Goal: Information Seeking & Learning: Check status

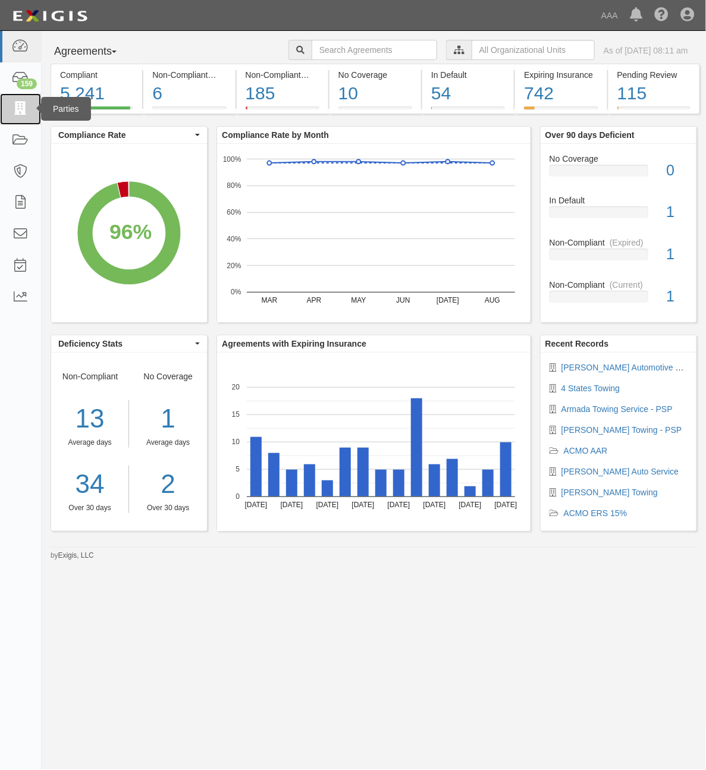
click at [25, 104] on icon at bounding box center [20, 109] width 17 height 14
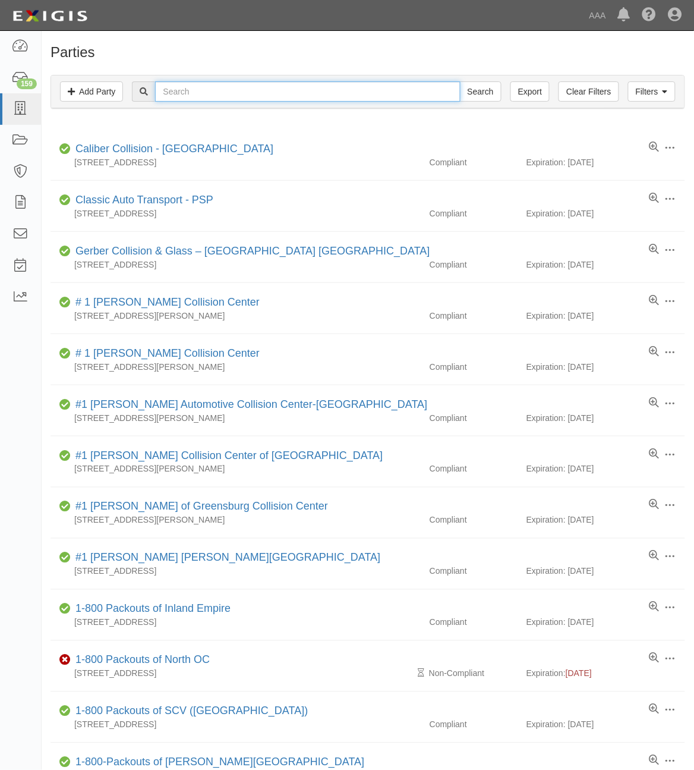
click at [321, 96] on input "text" at bounding box center [307, 91] width 305 height 20
paste input "282741"
type input "282741"
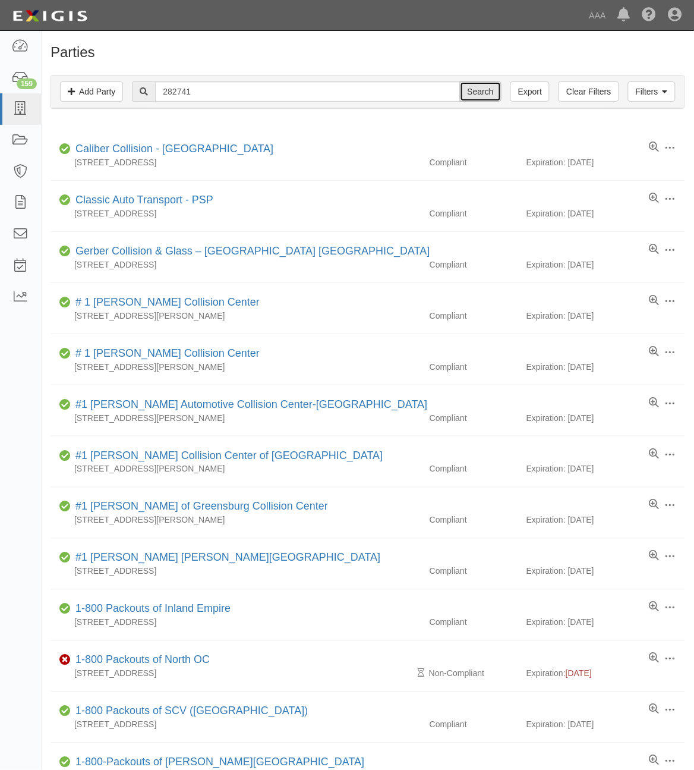
click at [485, 90] on input "Search" at bounding box center [481, 91] width 42 height 20
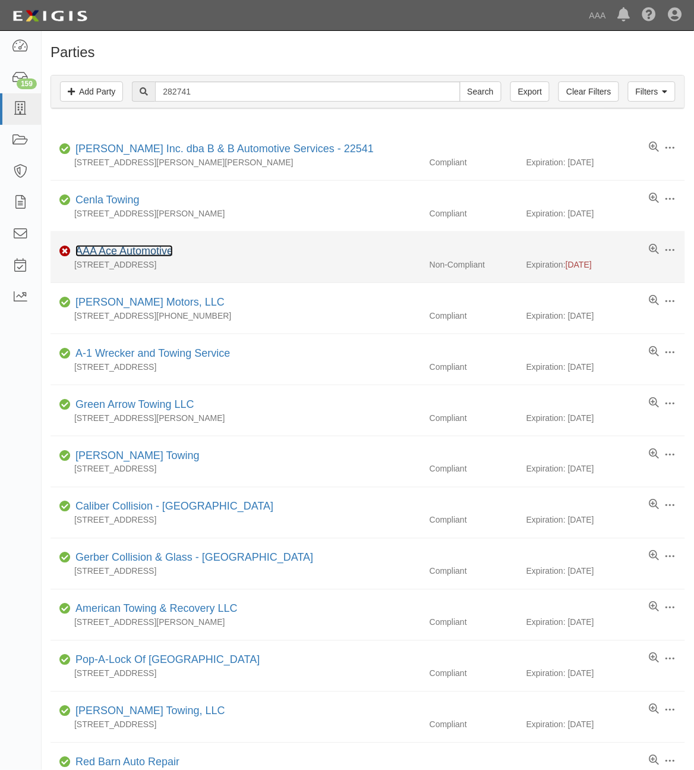
click at [132, 253] on link "AAA Ace Automotive" at bounding box center [123, 251] width 97 height 12
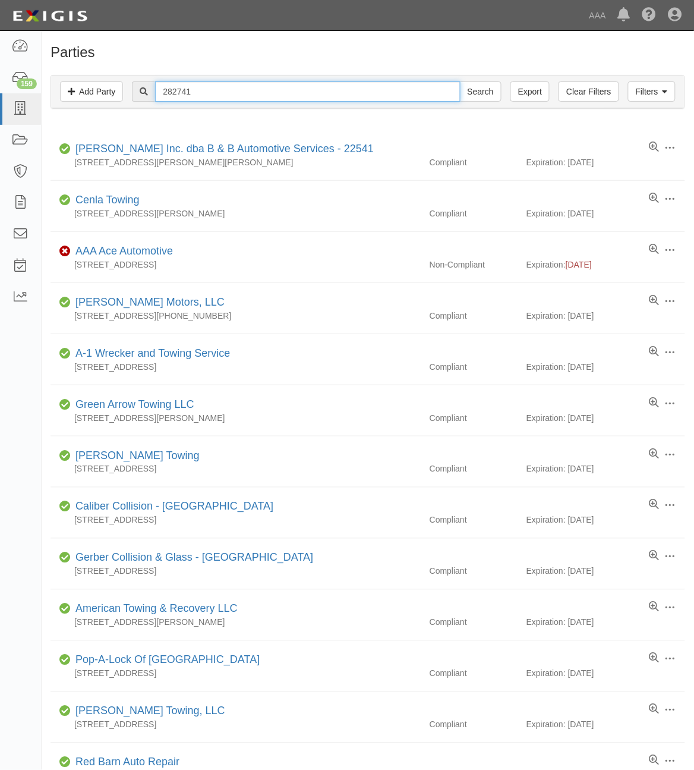
click at [194, 84] on input "282741" at bounding box center [307, 91] width 305 height 20
paste input "366512"
type input "366512"
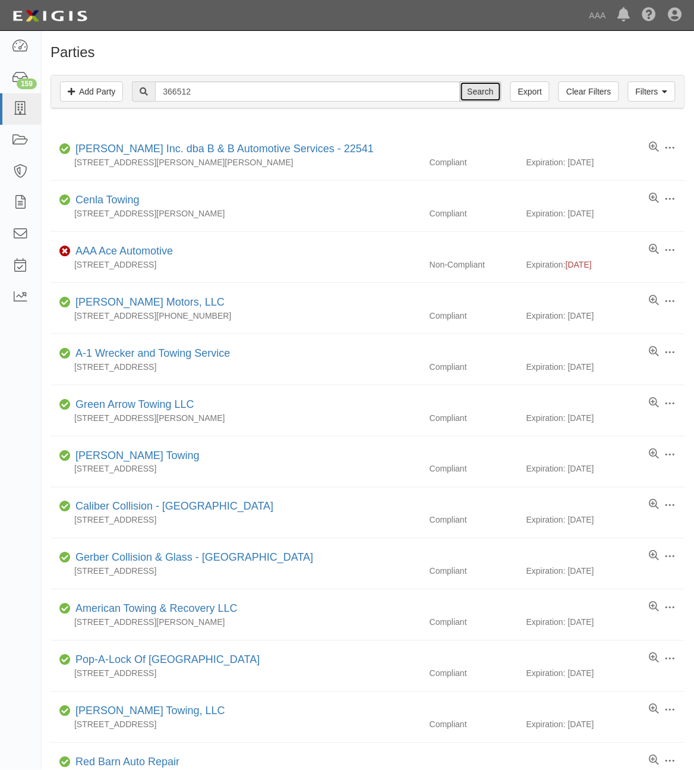
click at [483, 96] on input "Search" at bounding box center [481, 91] width 42 height 20
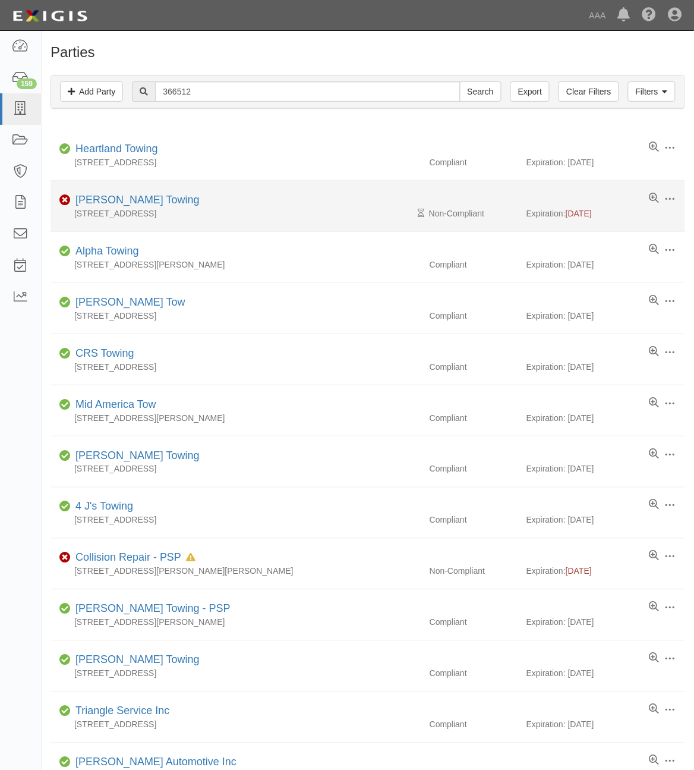
click at [94, 193] on div "[PERSON_NAME] Towing" at bounding box center [135, 200] width 129 height 15
click at [99, 200] on link "[PERSON_NAME] Towing" at bounding box center [137, 200] width 124 height 12
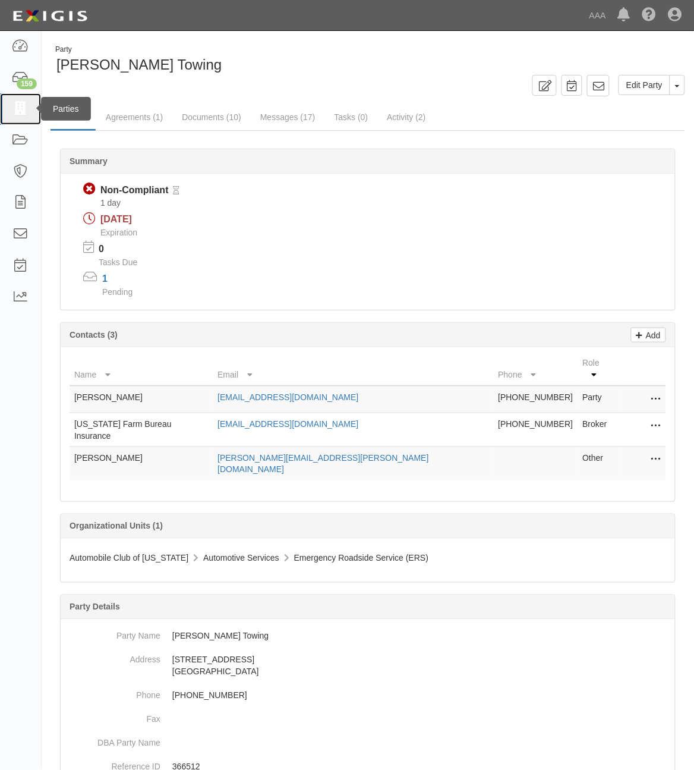
click at [17, 103] on icon at bounding box center [20, 109] width 17 height 14
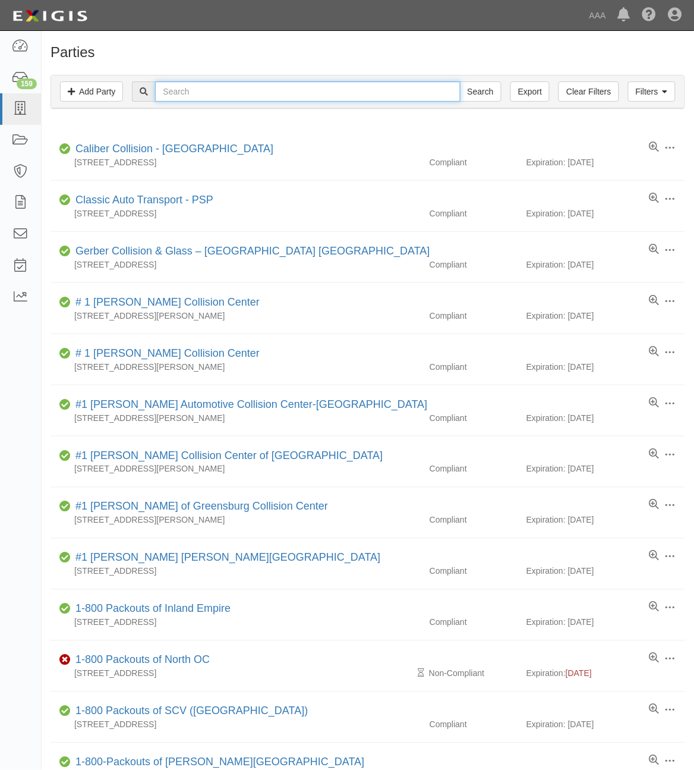
click at [227, 98] on input "text" at bounding box center [307, 91] width 305 height 20
paste input "282817"
type input "282817"
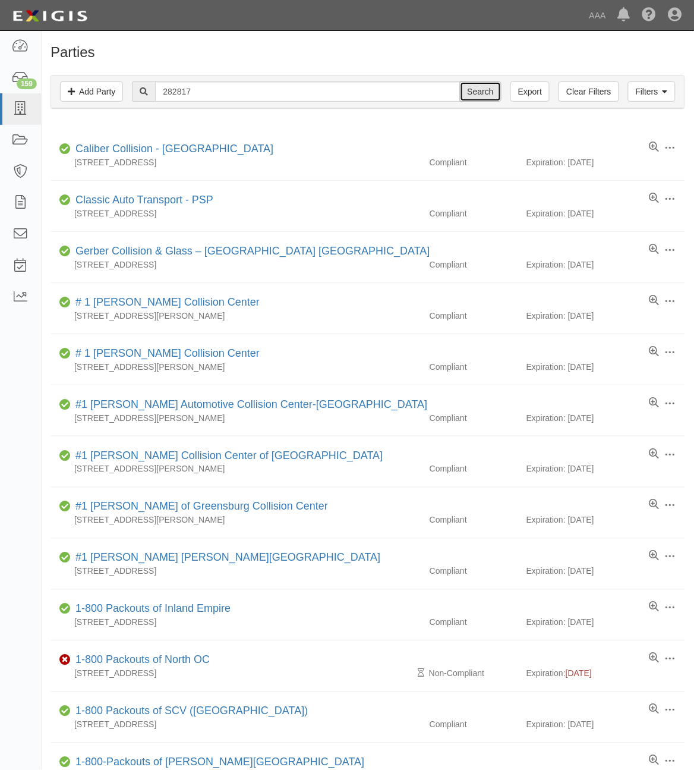
click at [471, 90] on input "Search" at bounding box center [481, 91] width 42 height 20
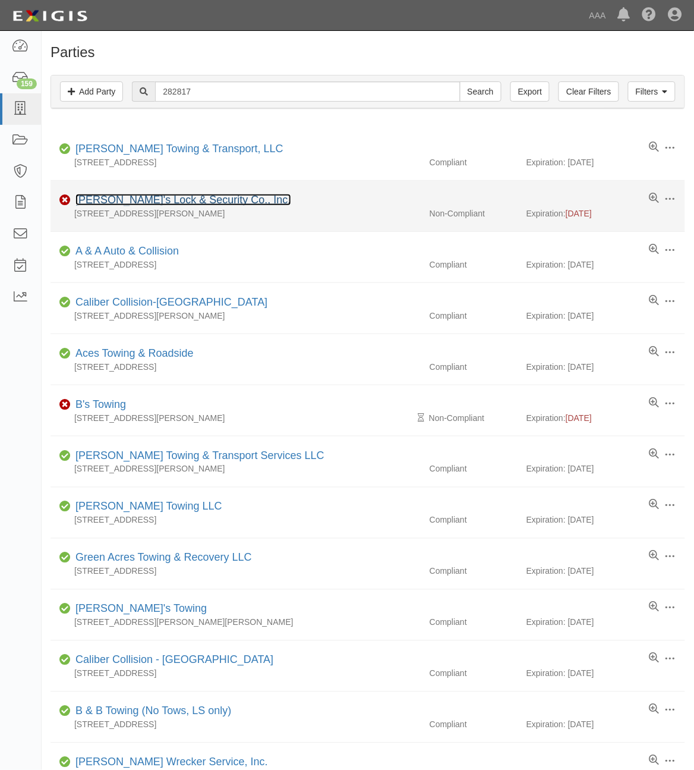
click at [141, 203] on link "[PERSON_NAME]'s Lock & Security Co., Inc." at bounding box center [183, 200] width 216 height 12
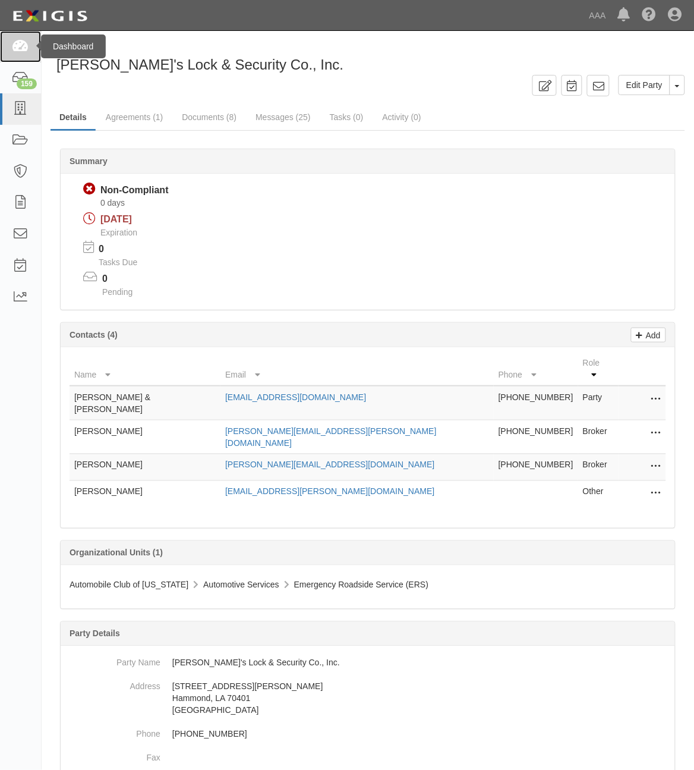
click at [18, 40] on icon at bounding box center [20, 47] width 17 height 14
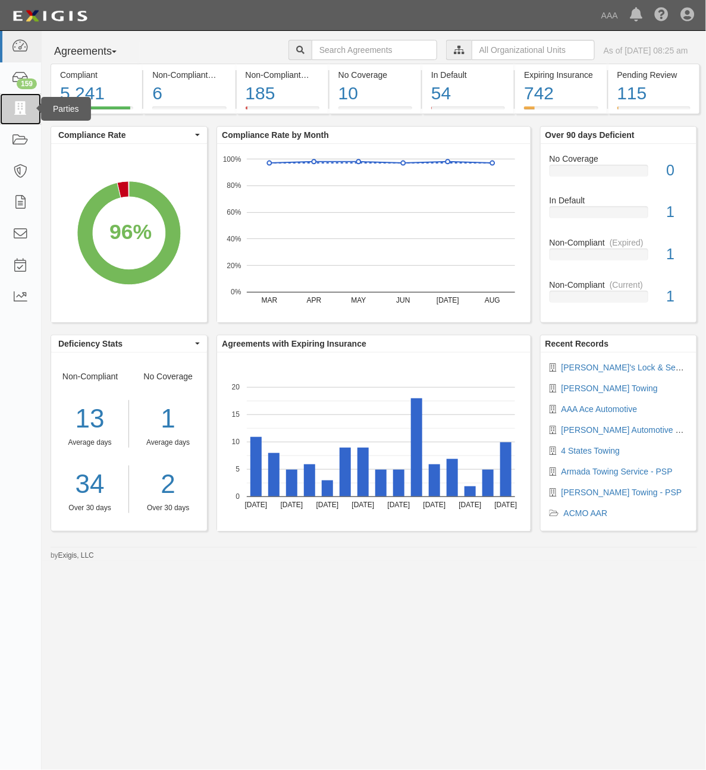
click at [25, 110] on icon at bounding box center [20, 109] width 17 height 14
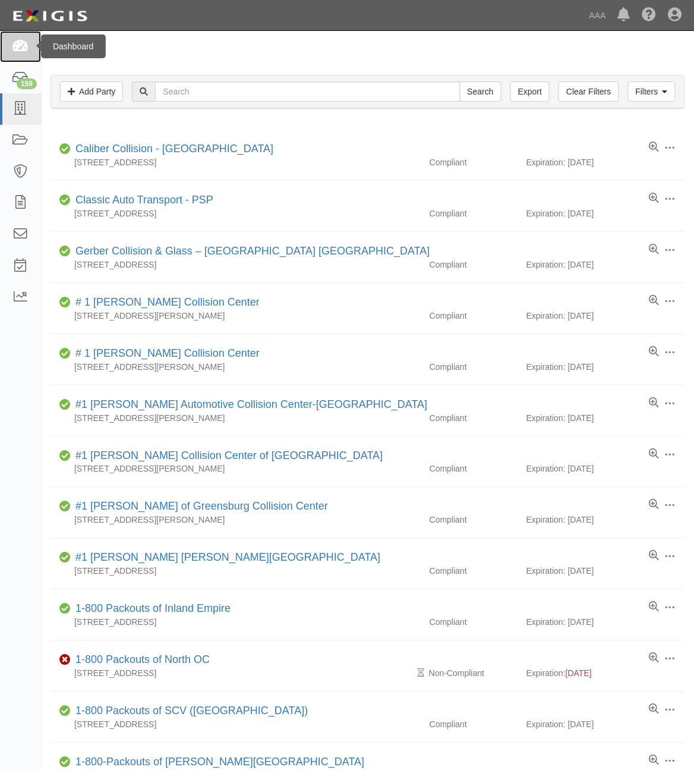
click at [15, 55] on link at bounding box center [20, 47] width 41 height 32
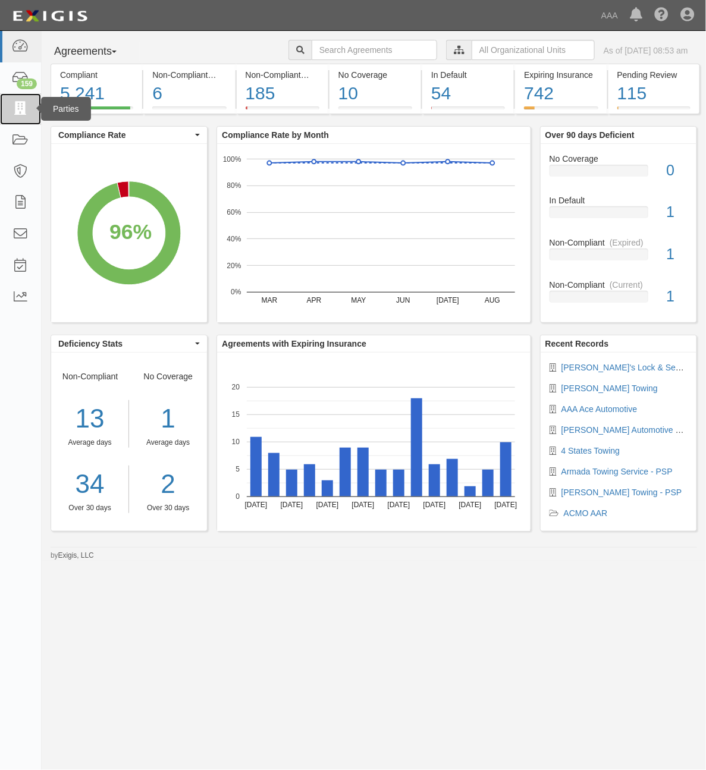
click at [21, 105] on icon at bounding box center [20, 109] width 17 height 14
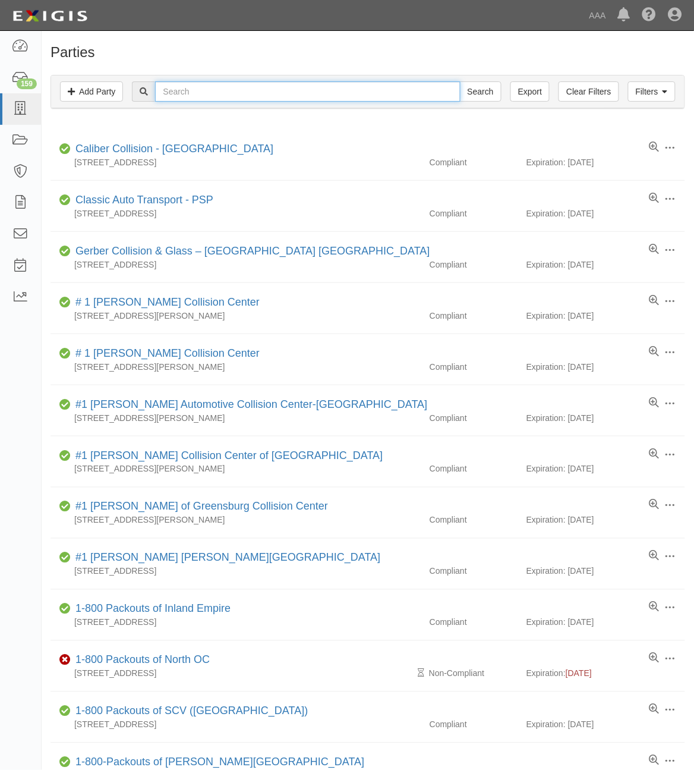
click at [251, 94] on input "text" at bounding box center [307, 91] width 305 height 20
type input "554301"
click at [460, 81] on input "Search" at bounding box center [481, 91] width 42 height 20
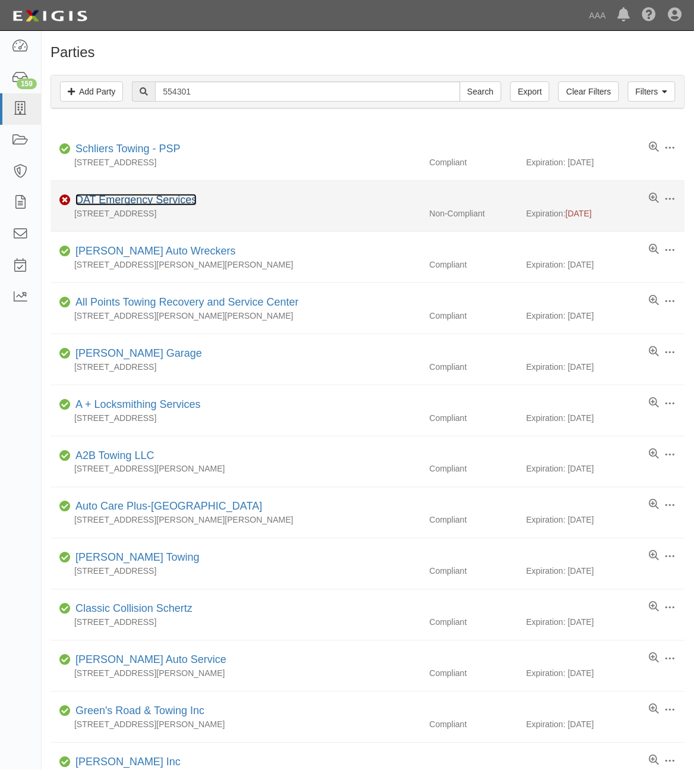
click at [152, 203] on link "DAT Emergency Services" at bounding box center [135, 200] width 121 height 12
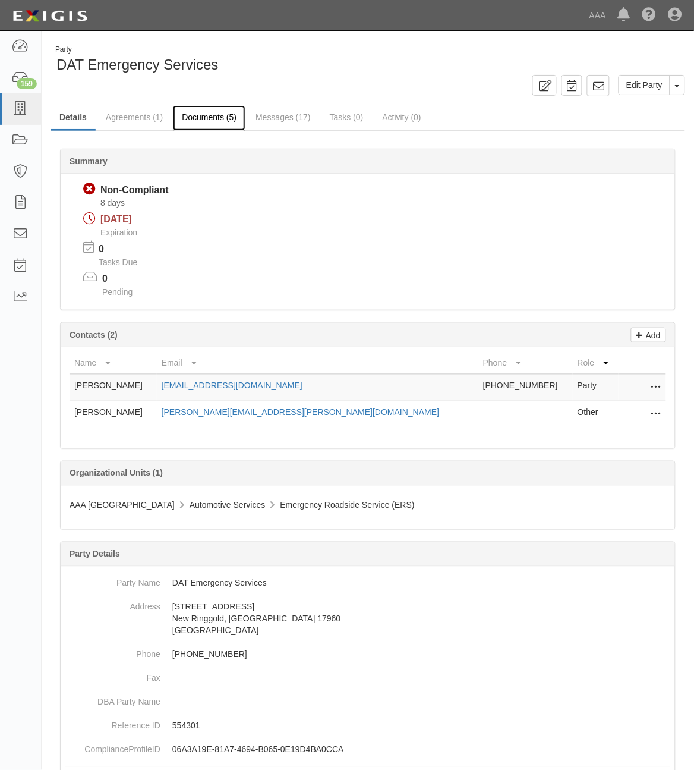
click at [206, 119] on link "Documents (5)" at bounding box center [209, 118] width 73 height 26
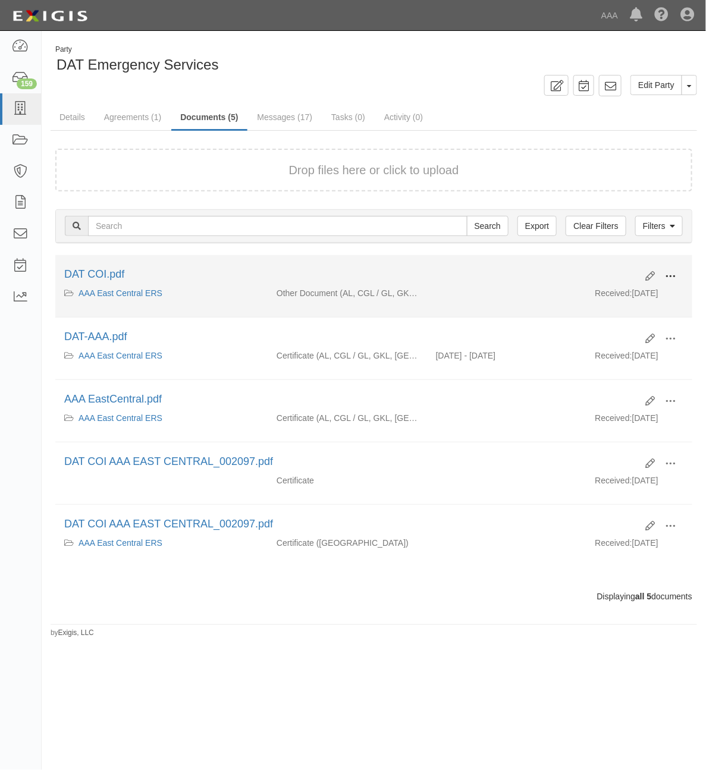
click at [676, 272] on button at bounding box center [670, 277] width 26 height 20
click at [641, 289] on link "View" at bounding box center [612, 293] width 94 height 21
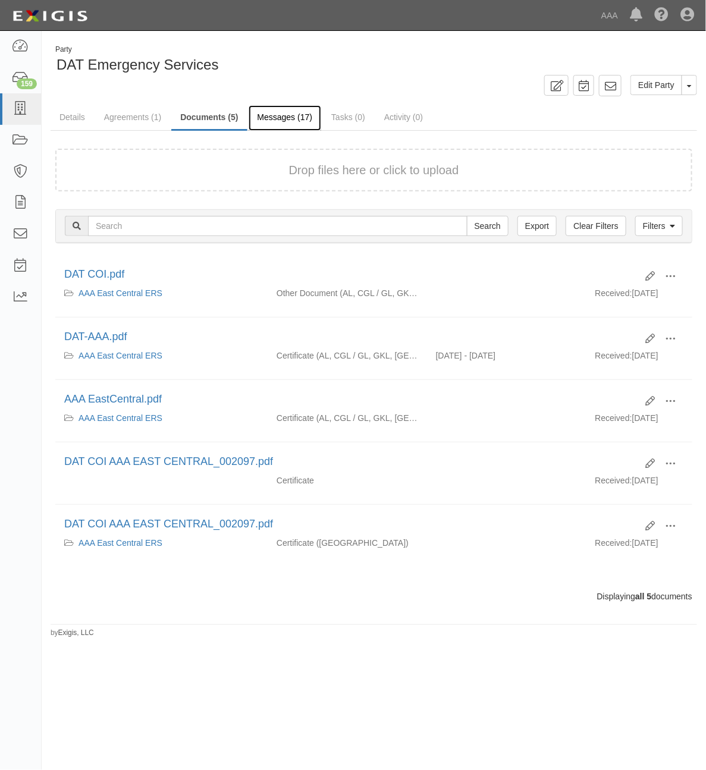
click at [281, 113] on link "Messages (17)" at bounding box center [284, 118] width 73 height 26
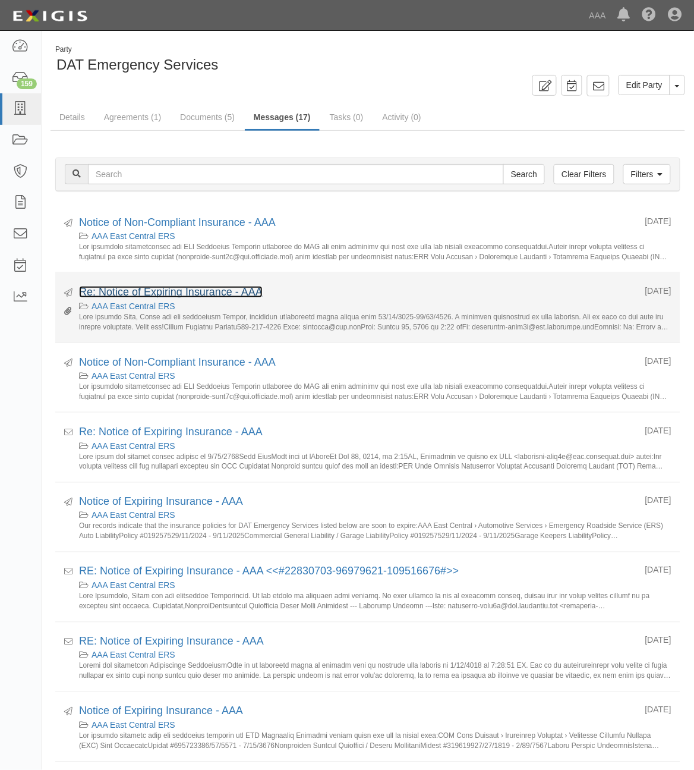
click at [202, 294] on link "Re: Notice of Expiring Insurance - AAA" at bounding box center [171, 292] width 184 height 12
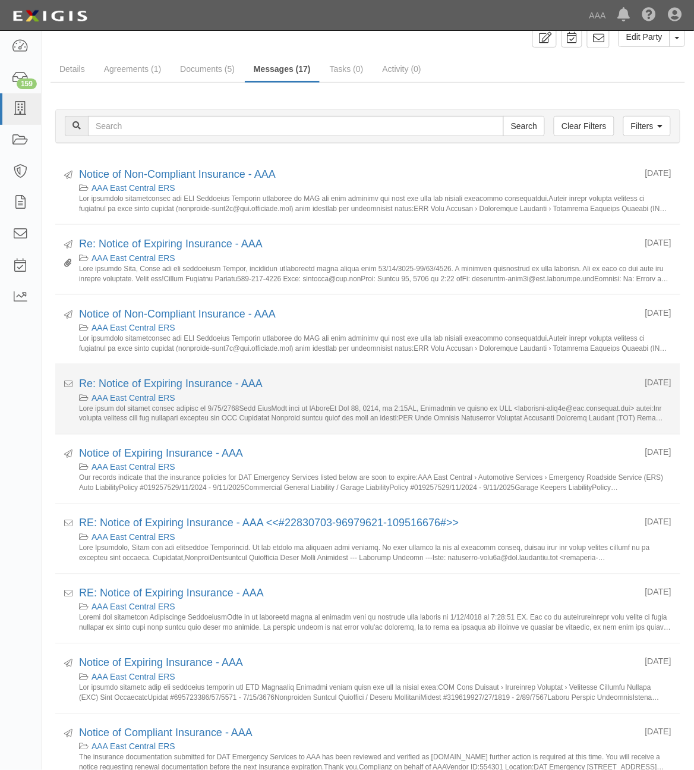
scroll to position [49, 0]
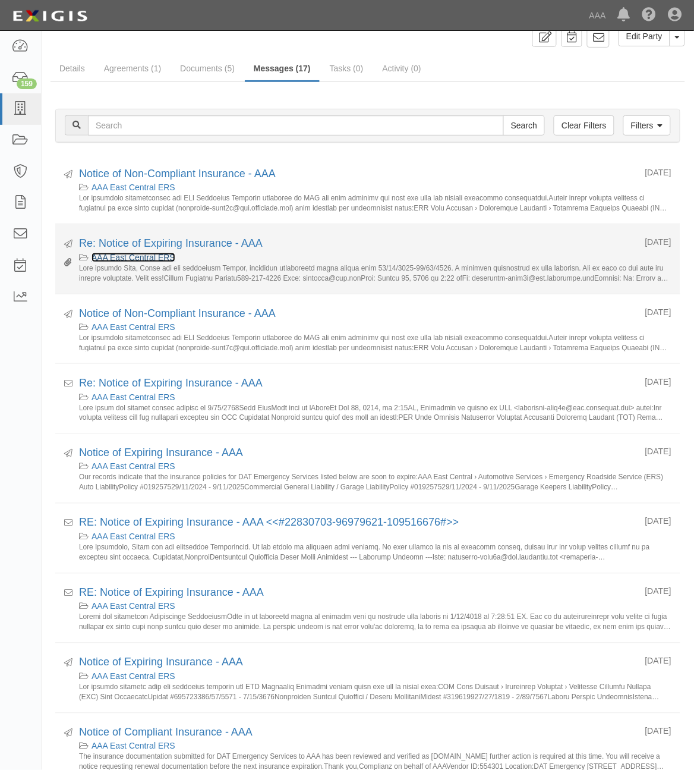
click at [149, 257] on link "AAA East Central ERS" at bounding box center [134, 258] width 84 height 10
click at [156, 248] on link "Re: Notice of Expiring Insurance - AAA" at bounding box center [171, 243] width 184 height 12
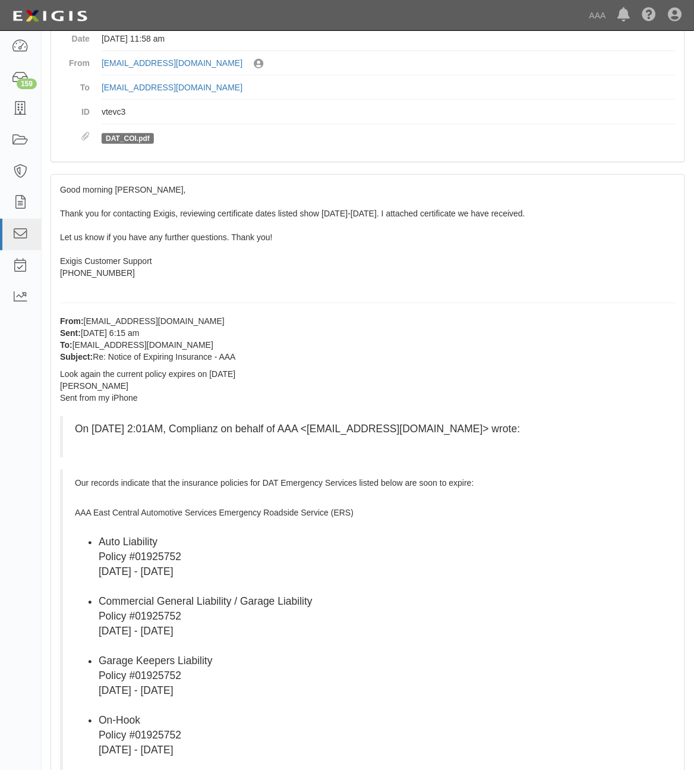
scroll to position [99, 0]
click at [136, 139] on link "DAT_COI.pdf" at bounding box center [128, 139] width 44 height 8
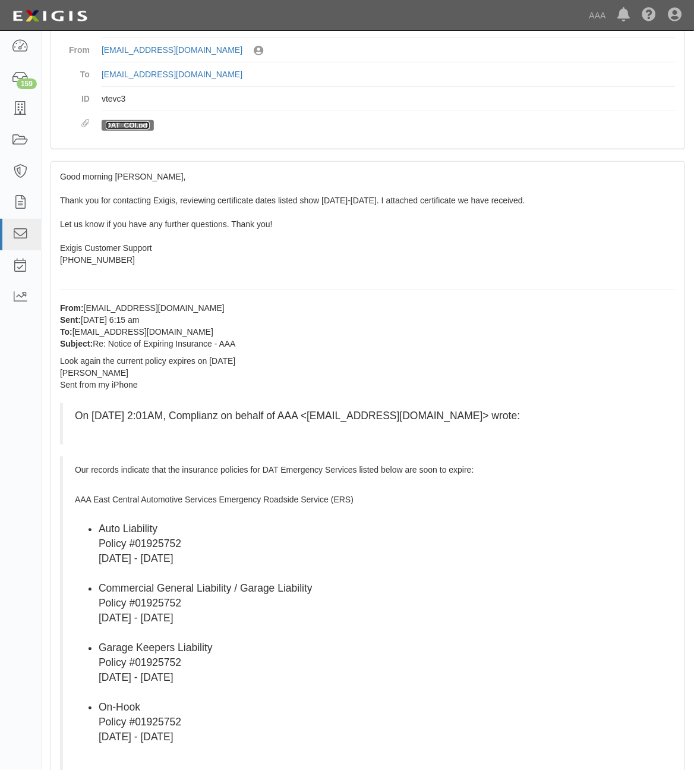
scroll to position [0, 0]
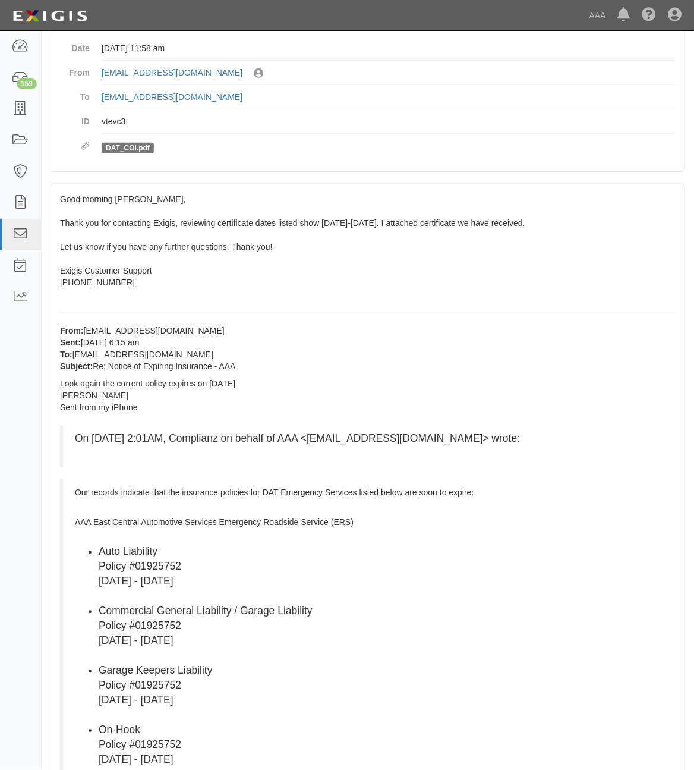
scroll to position [90, 0]
click at [123, 150] on link "DAT_COI.pdf" at bounding box center [128, 148] width 44 height 8
click at [159, 98] on link "todddeem@ptd.net" at bounding box center [172, 98] width 141 height 10
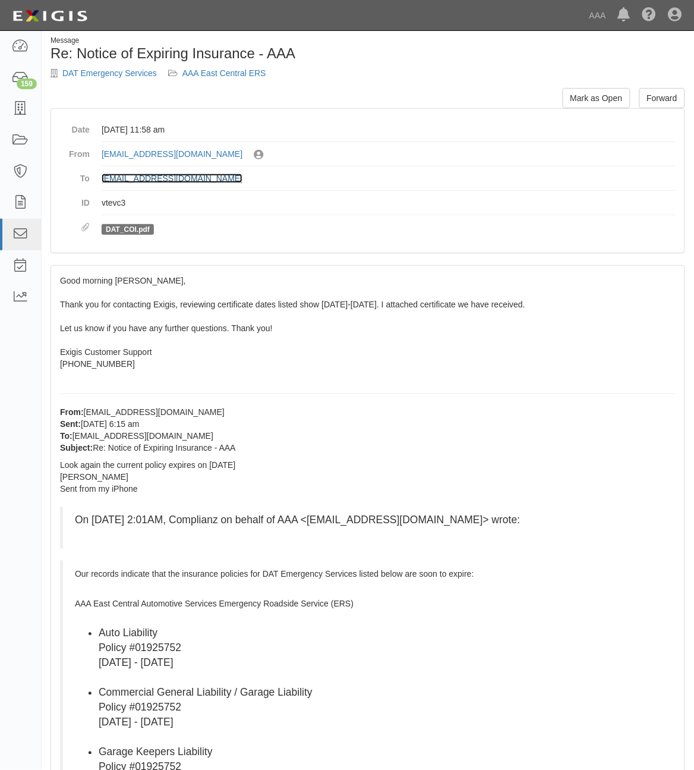
scroll to position [0, 0]
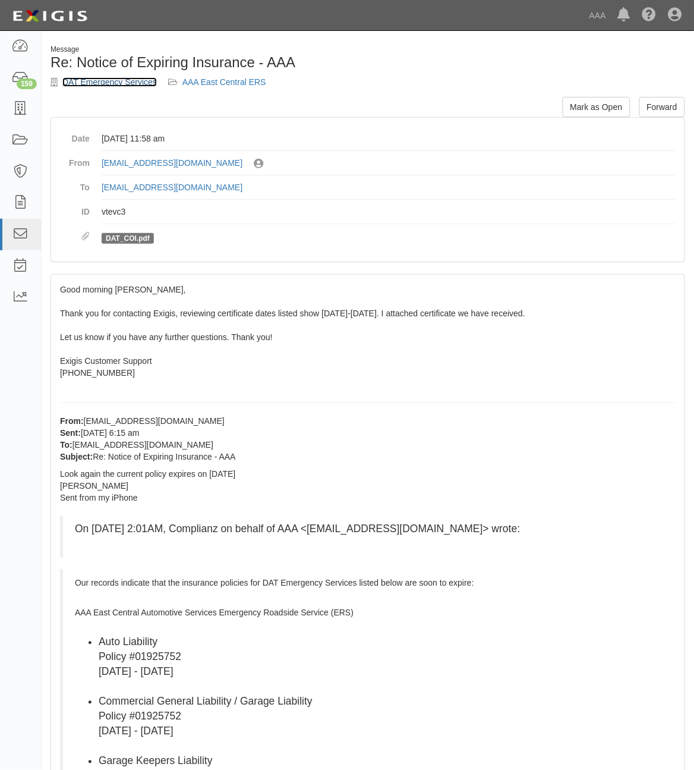
click at [116, 77] on link "DAT Emergency Services" at bounding box center [109, 82] width 95 height 10
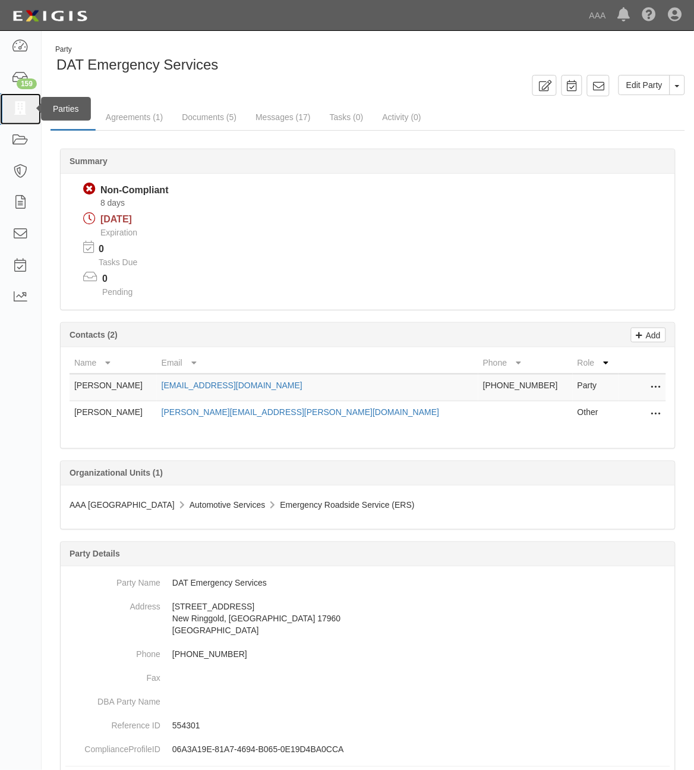
click at [23, 114] on icon at bounding box center [20, 109] width 17 height 14
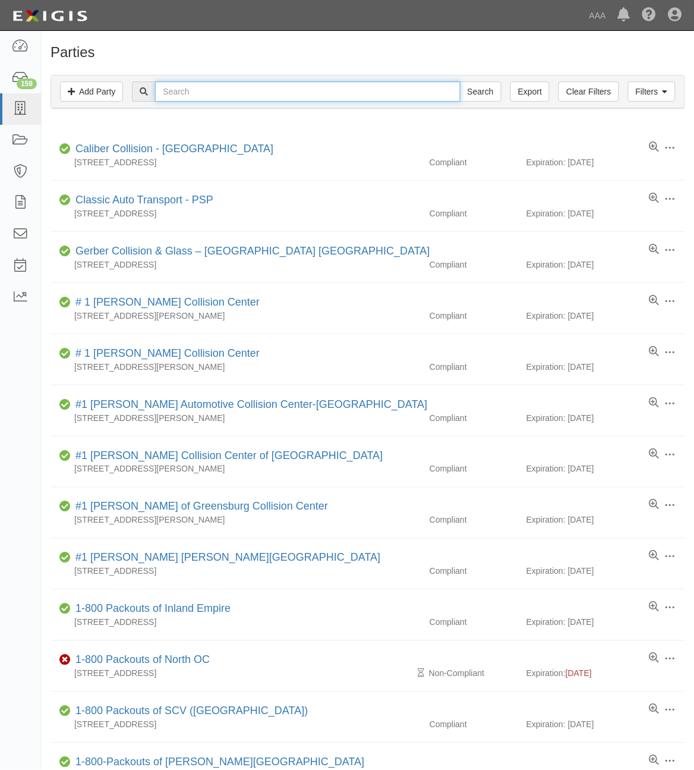
click at [305, 94] on input "text" at bounding box center [307, 91] width 305 height 20
paste input "1236"
type input "1236"
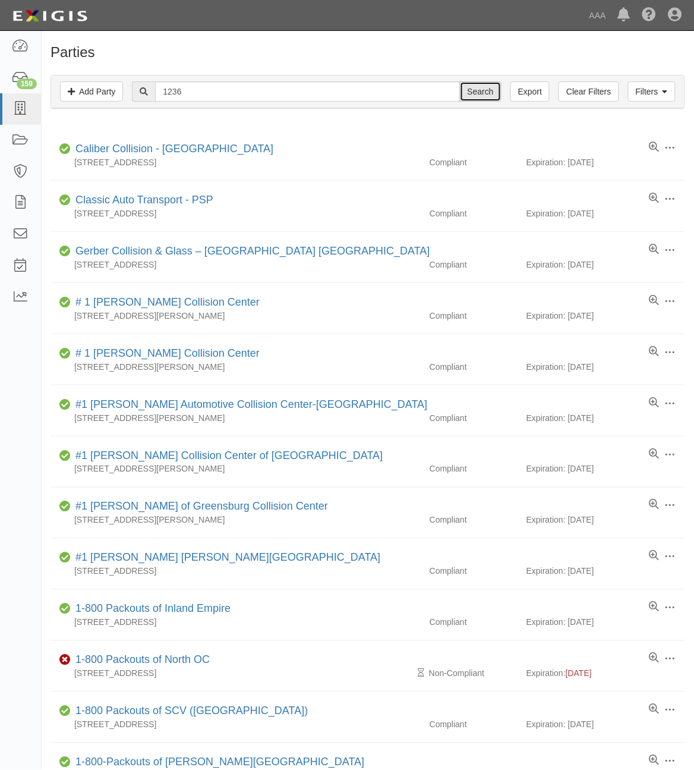
click at [489, 88] on input "Search" at bounding box center [481, 91] width 42 height 20
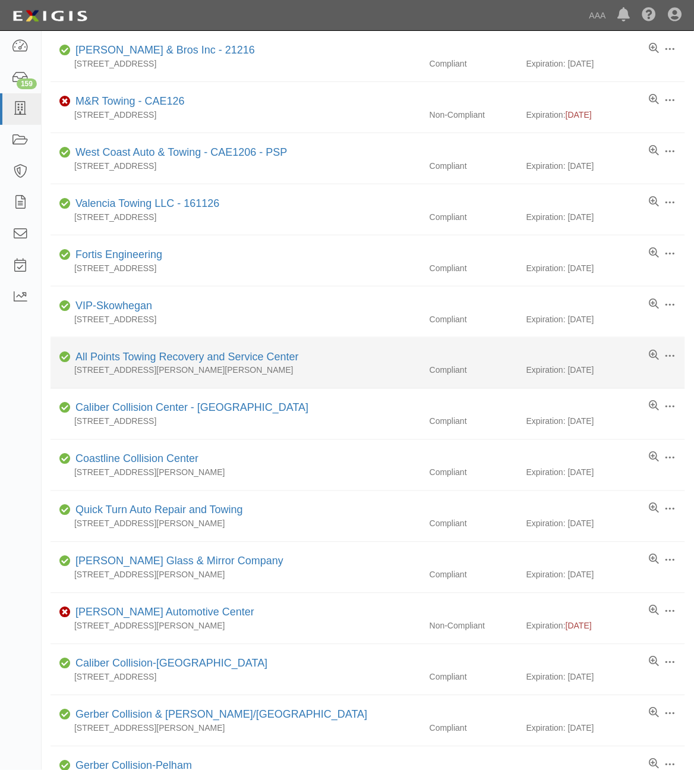
scroll to position [107, 0]
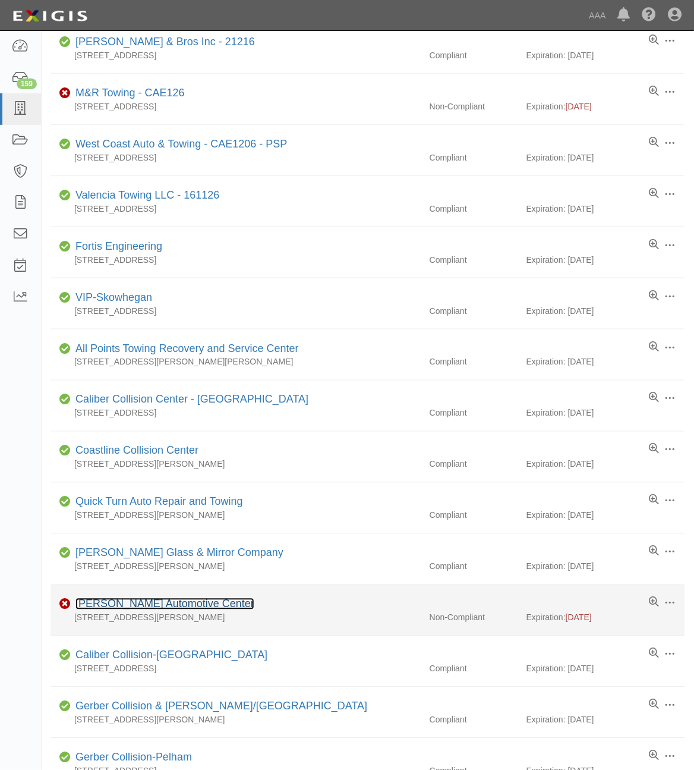
click at [162, 606] on link "Santos Automotive Center" at bounding box center [164, 604] width 179 height 12
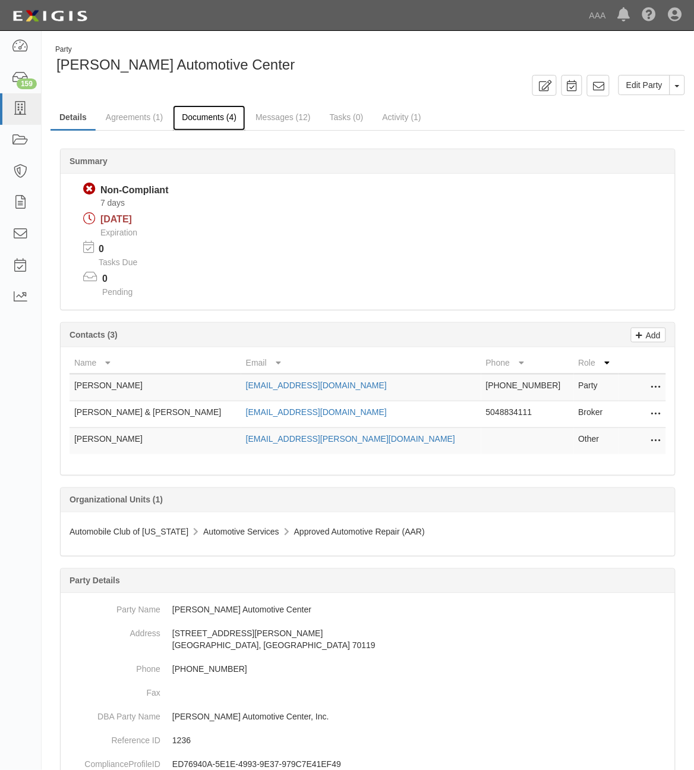
click at [219, 127] on link "Documents (4)" at bounding box center [209, 118] width 73 height 26
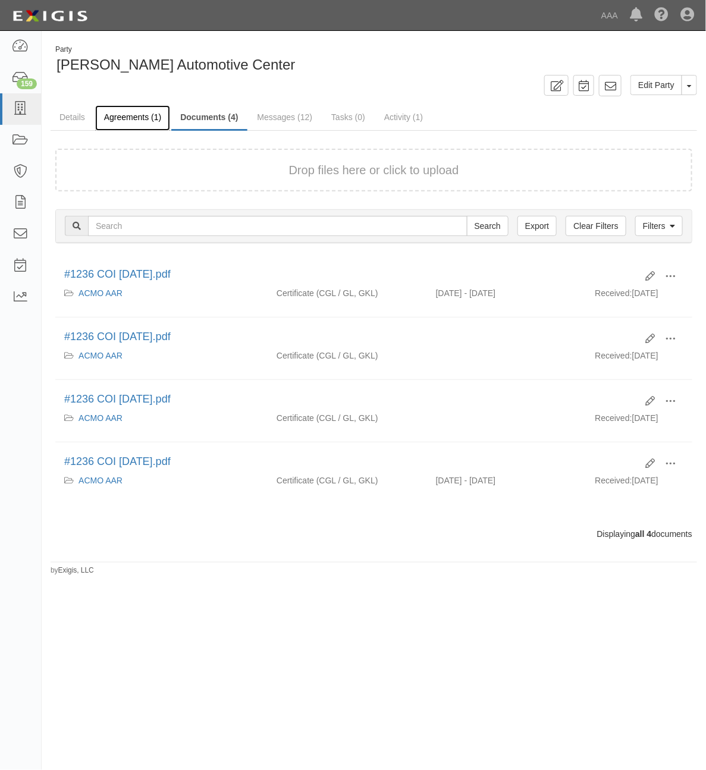
click at [131, 115] on link "Agreements (1)" at bounding box center [132, 118] width 75 height 26
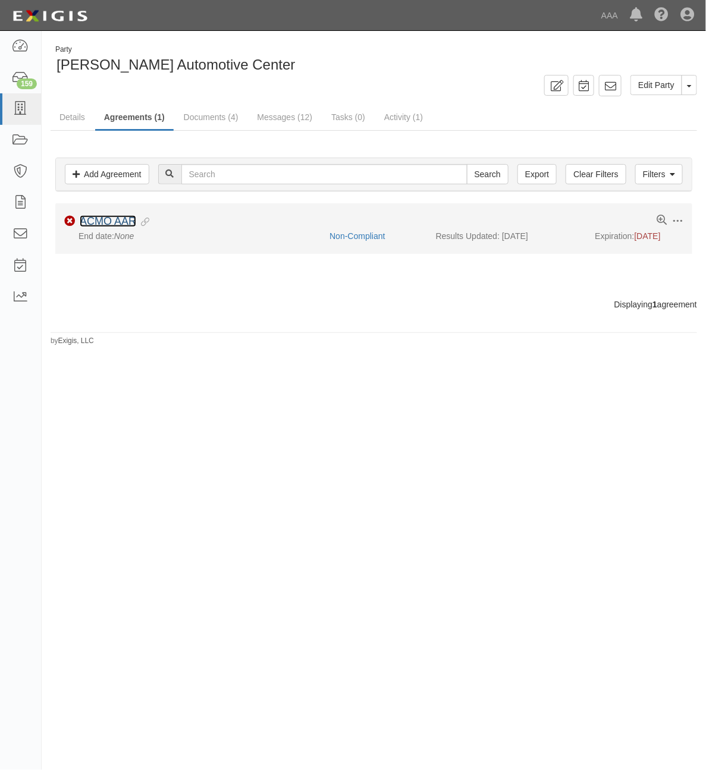
click at [125, 221] on link "ACMO AAR" at bounding box center [108, 221] width 56 height 12
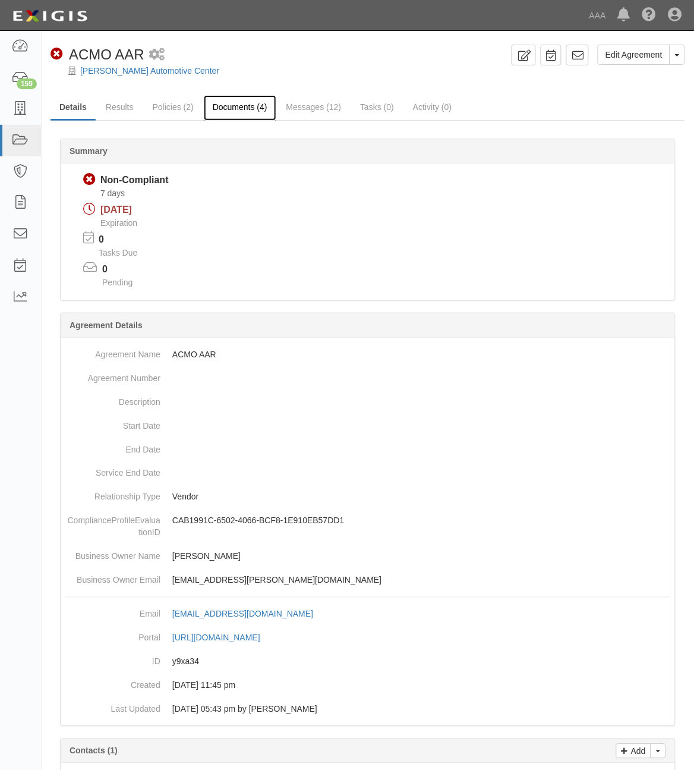
click at [247, 111] on link "Documents (4)" at bounding box center [240, 108] width 73 height 26
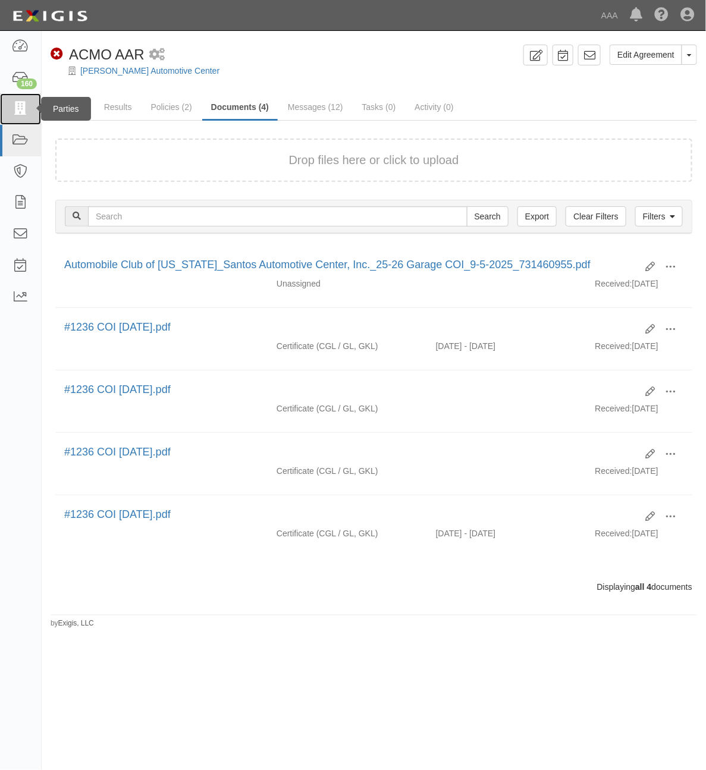
click at [30, 109] on link at bounding box center [20, 109] width 41 height 32
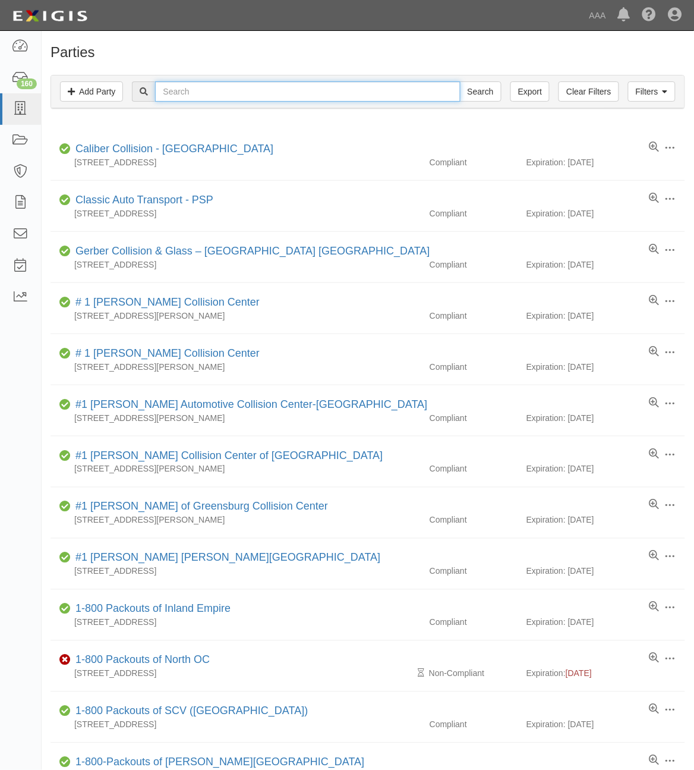
click at [188, 93] on input "text" at bounding box center [307, 91] width 305 height 20
type input "DAT"
click at [460, 81] on input "Search" at bounding box center [481, 91] width 42 height 20
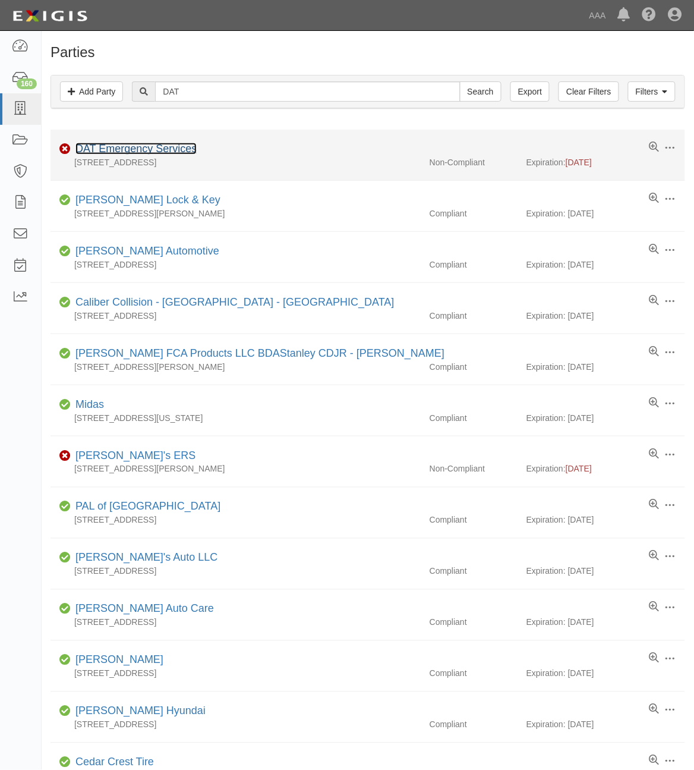
click at [149, 150] on link "DAT Emergency Services" at bounding box center [135, 149] width 121 height 12
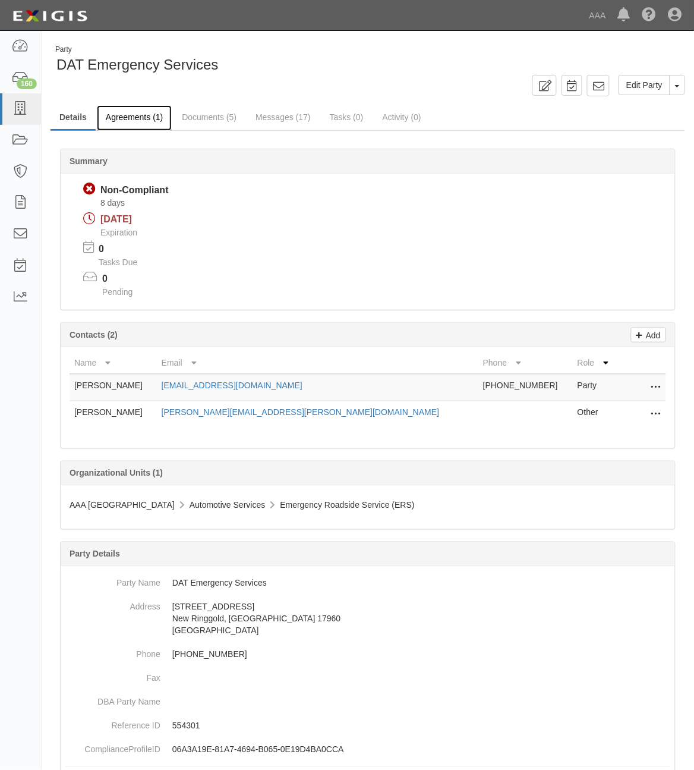
click at [128, 125] on link "Agreements (1)" at bounding box center [134, 118] width 75 height 26
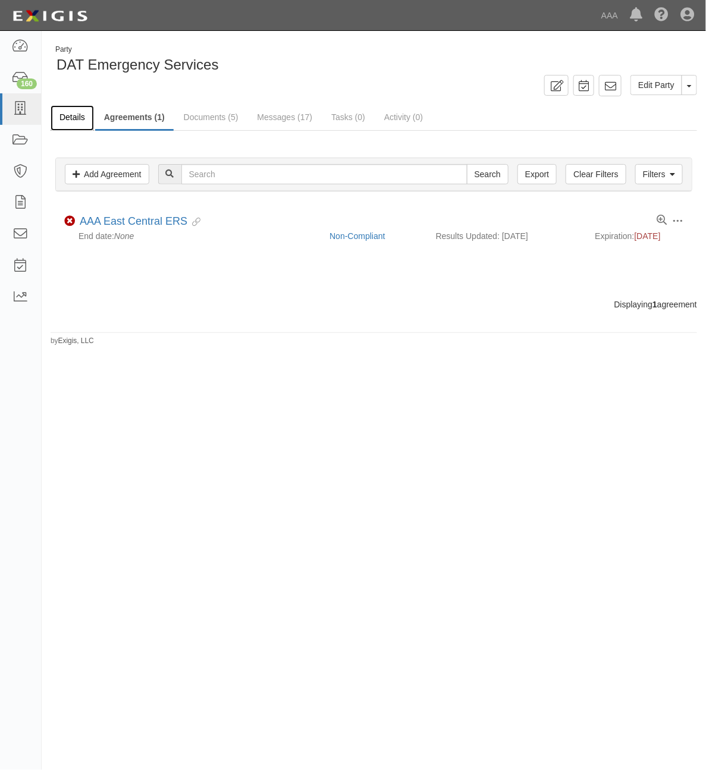
click at [69, 119] on link "Details" at bounding box center [72, 118] width 43 height 26
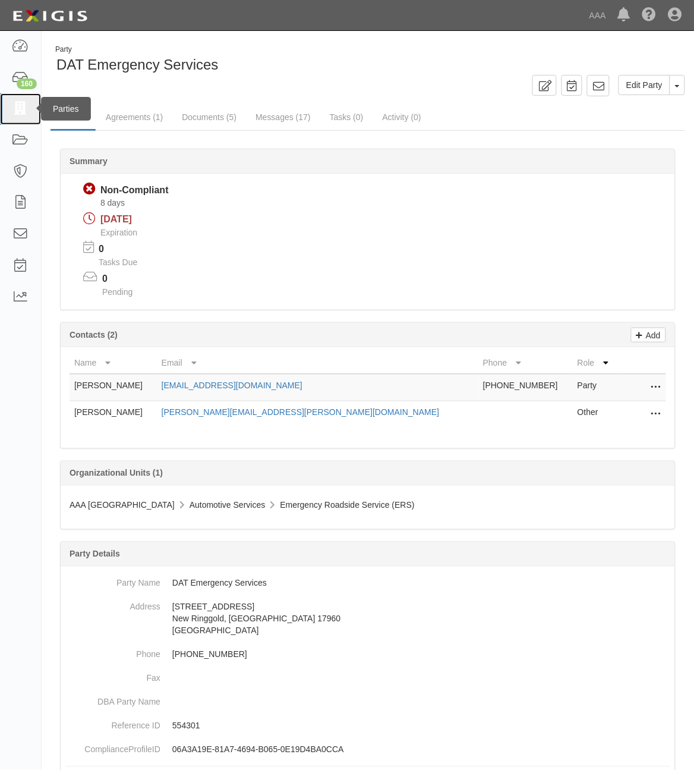
click at [24, 105] on icon at bounding box center [20, 109] width 17 height 14
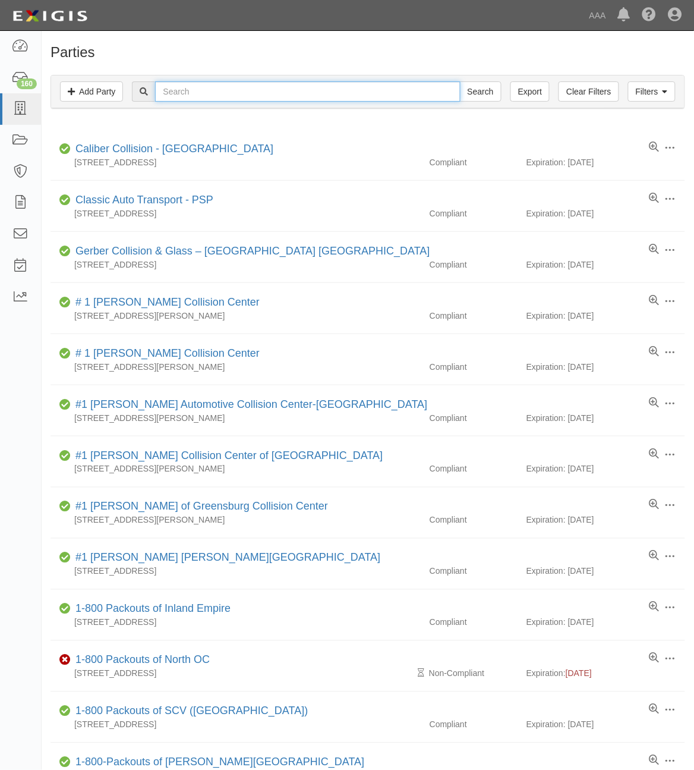
click at [299, 88] on input "text" at bounding box center [307, 91] width 305 height 20
type input "DAT"
click at [460, 81] on input "Search" at bounding box center [481, 91] width 42 height 20
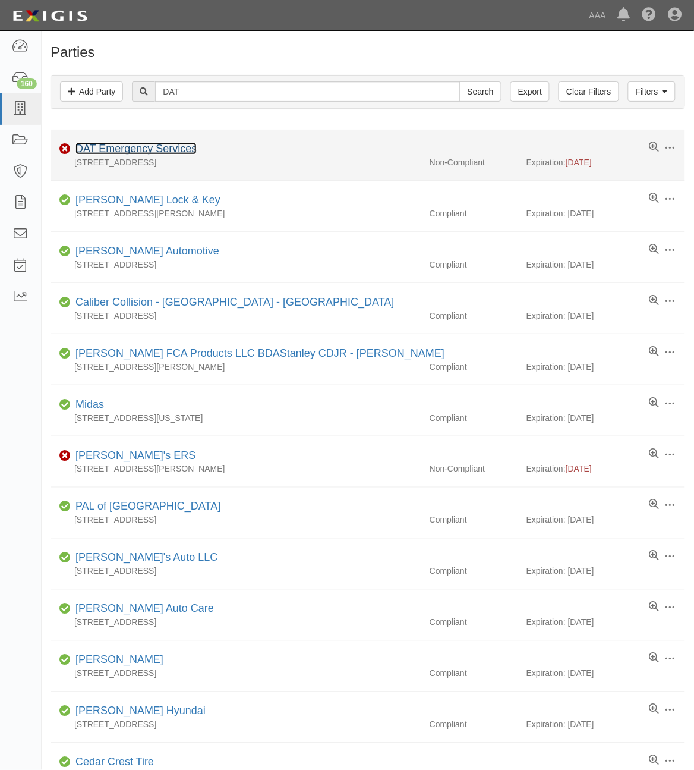
click at [177, 153] on link "DAT Emergency Services" at bounding box center [135, 149] width 121 height 12
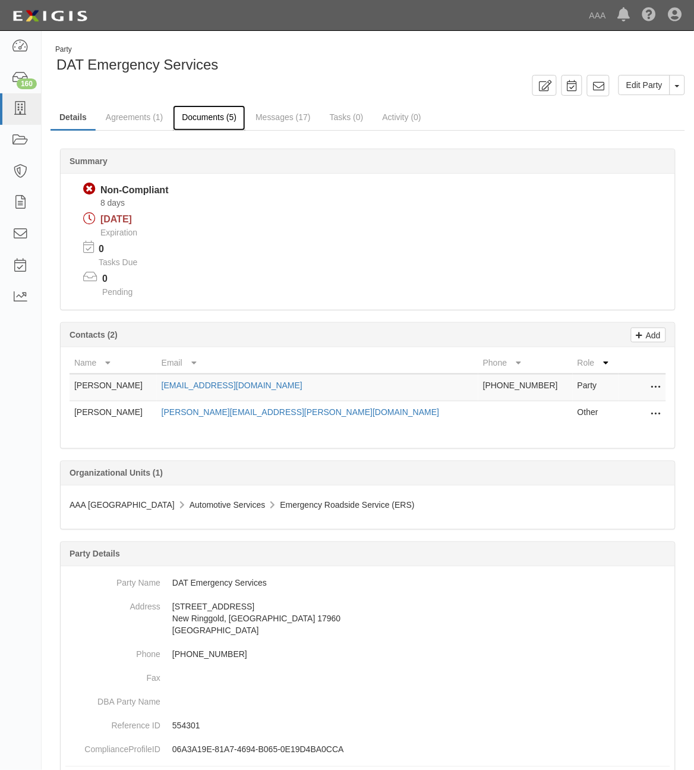
click at [220, 120] on link "Documents (5)" at bounding box center [209, 118] width 73 height 26
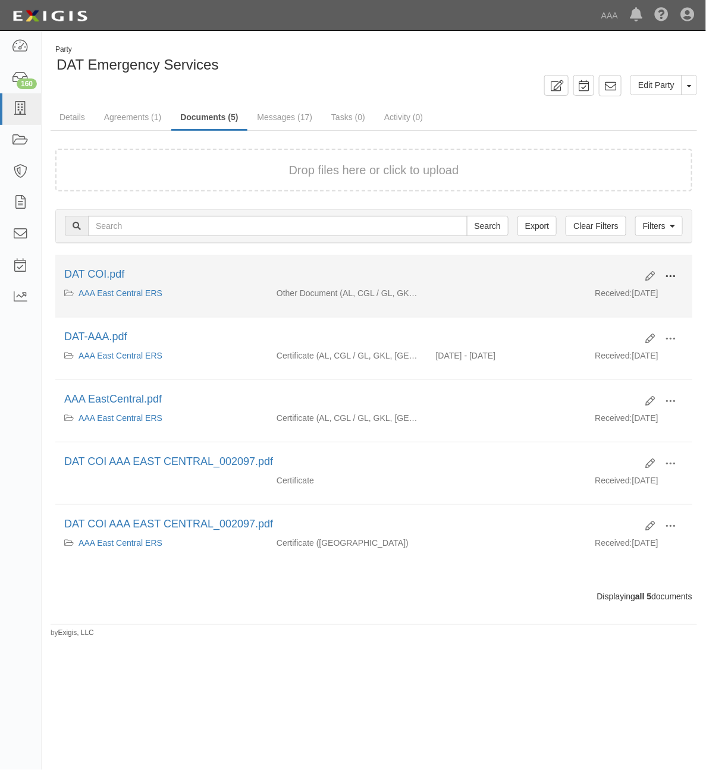
click at [679, 273] on button at bounding box center [670, 277] width 26 height 20
click at [604, 295] on link "View" at bounding box center [612, 293] width 94 height 21
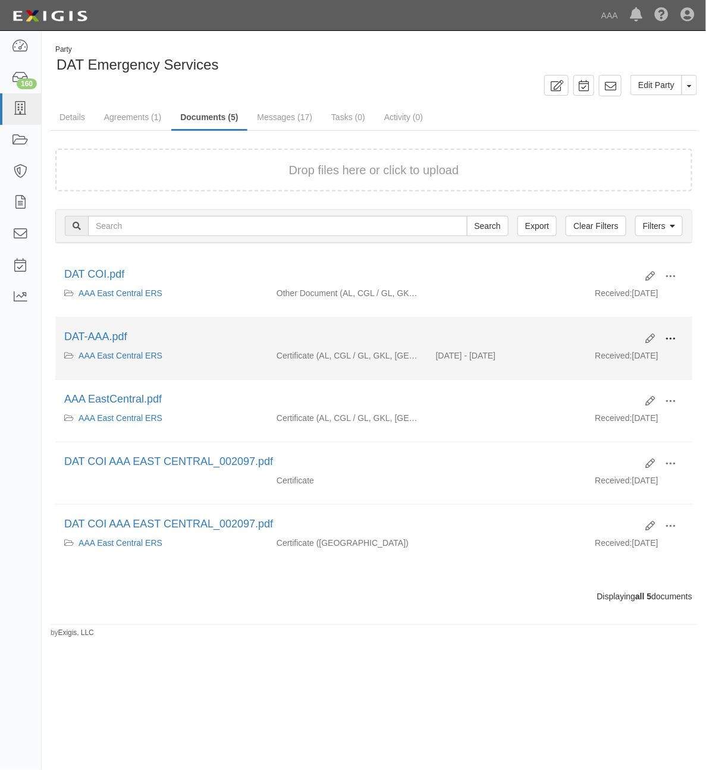
click at [669, 341] on span at bounding box center [670, 338] width 11 height 11
click at [631, 351] on link "View" at bounding box center [612, 355] width 94 height 21
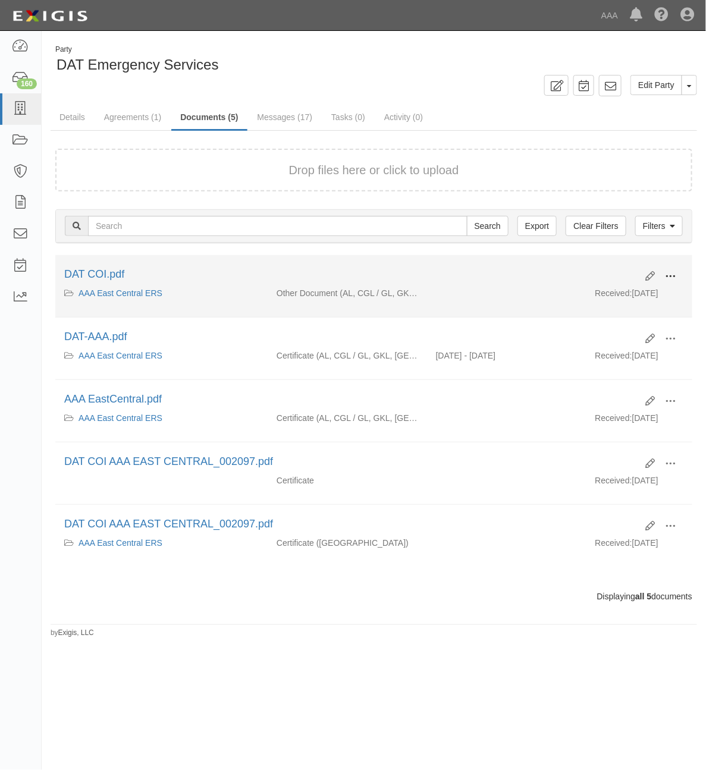
click at [666, 276] on span at bounding box center [670, 276] width 11 height 11
click at [628, 296] on link "View" at bounding box center [612, 293] width 94 height 21
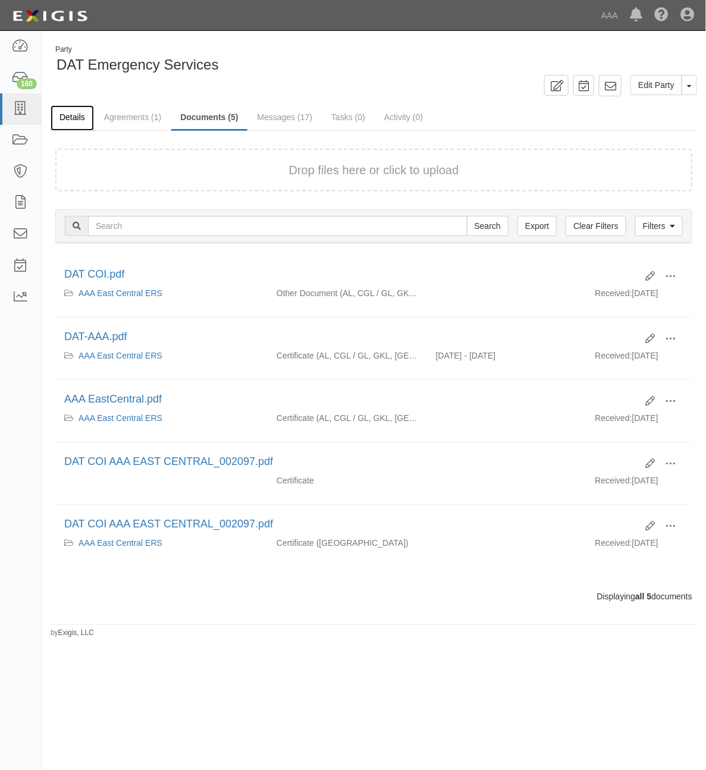
click at [73, 125] on link "Details" at bounding box center [72, 118] width 43 height 26
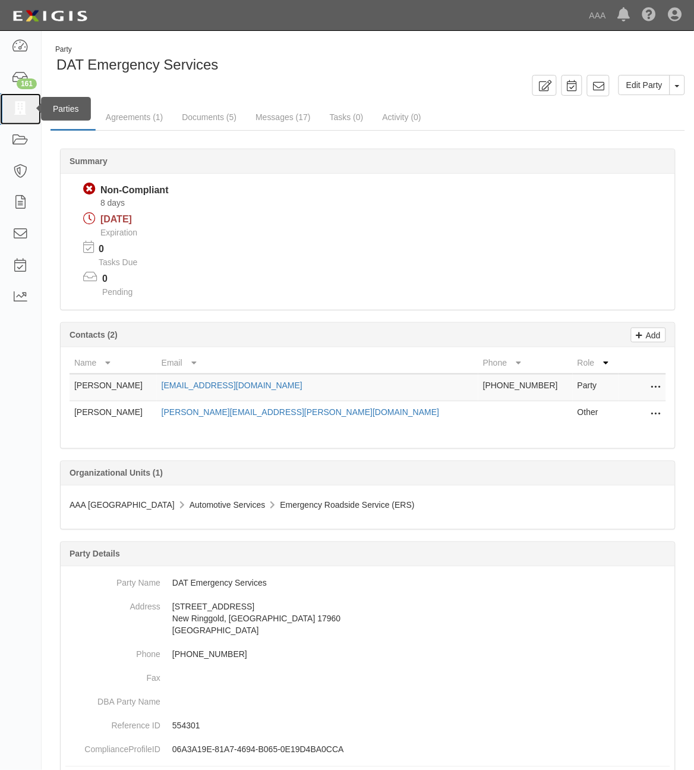
click at [24, 109] on icon at bounding box center [20, 109] width 17 height 14
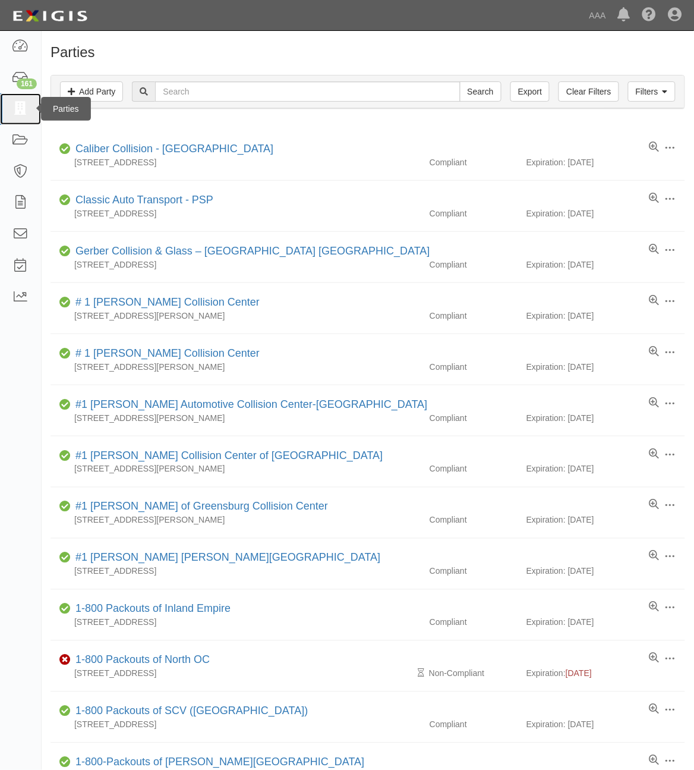
click at [19, 105] on icon at bounding box center [20, 109] width 17 height 14
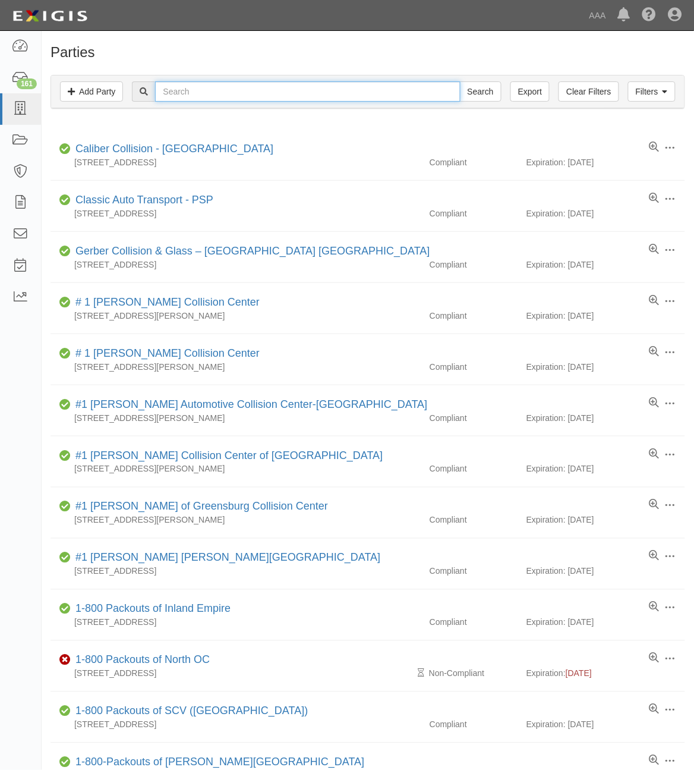
click at [275, 83] on input "text" at bounding box center [307, 91] width 305 height 20
type input "22417"
click at [460, 81] on input "Search" at bounding box center [481, 91] width 42 height 20
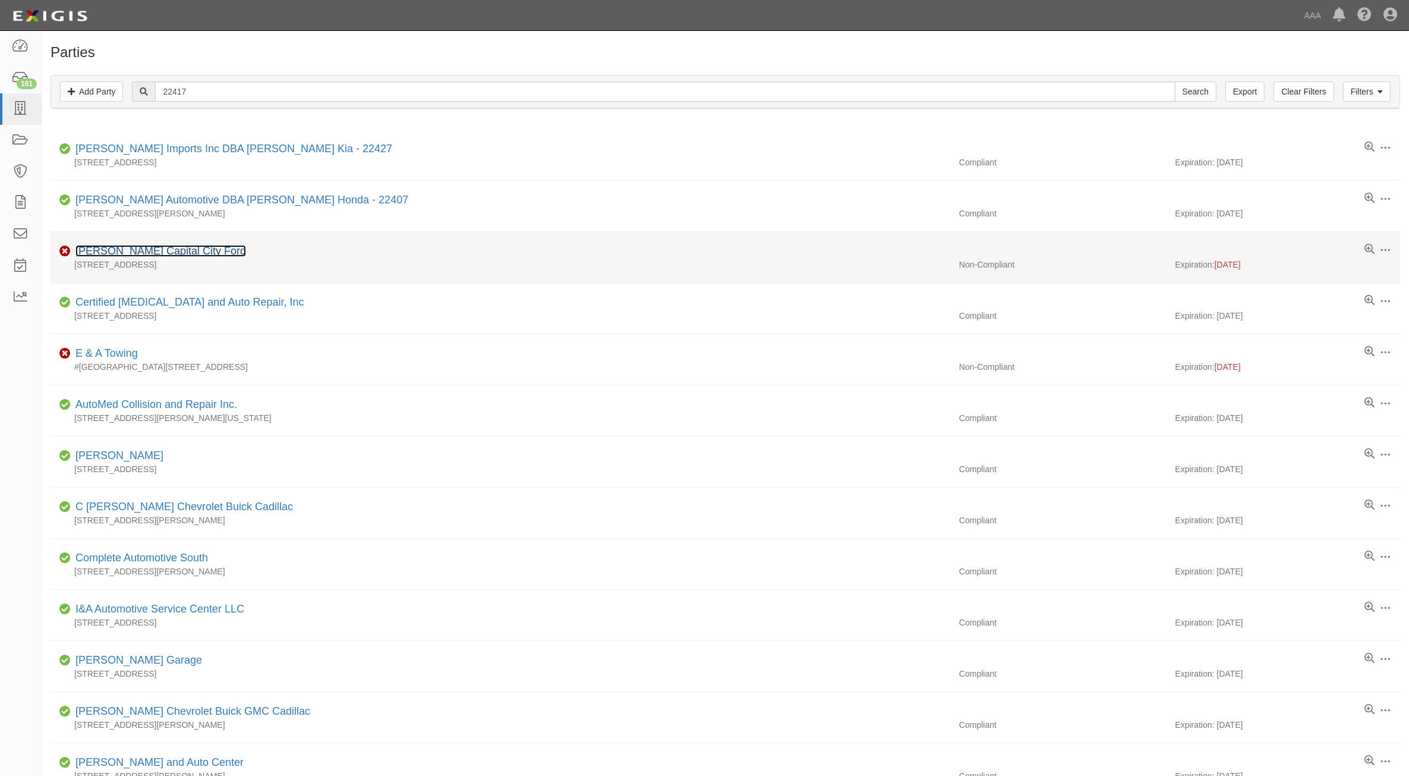
click at [194, 253] on link "Joe Machens Capital City Ford" at bounding box center [160, 251] width 171 height 12
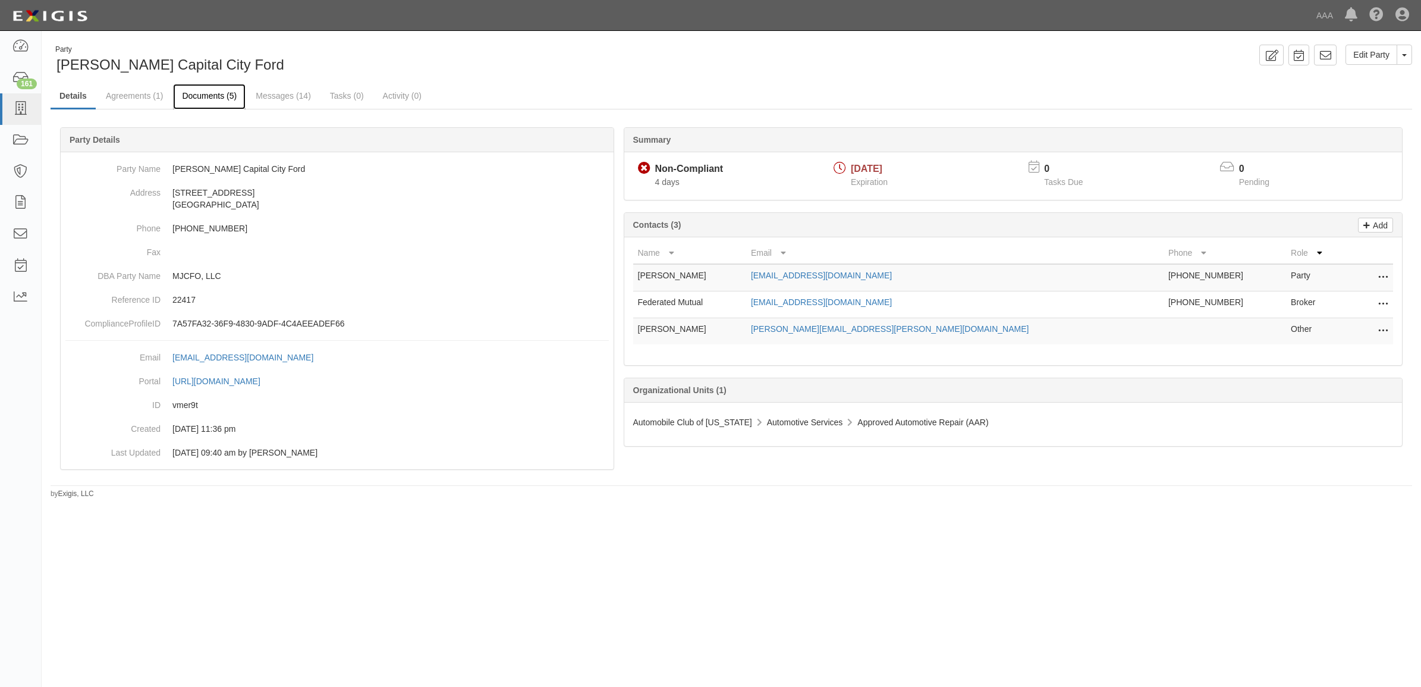
click at [224, 96] on link "Documents (5)" at bounding box center [209, 97] width 73 height 26
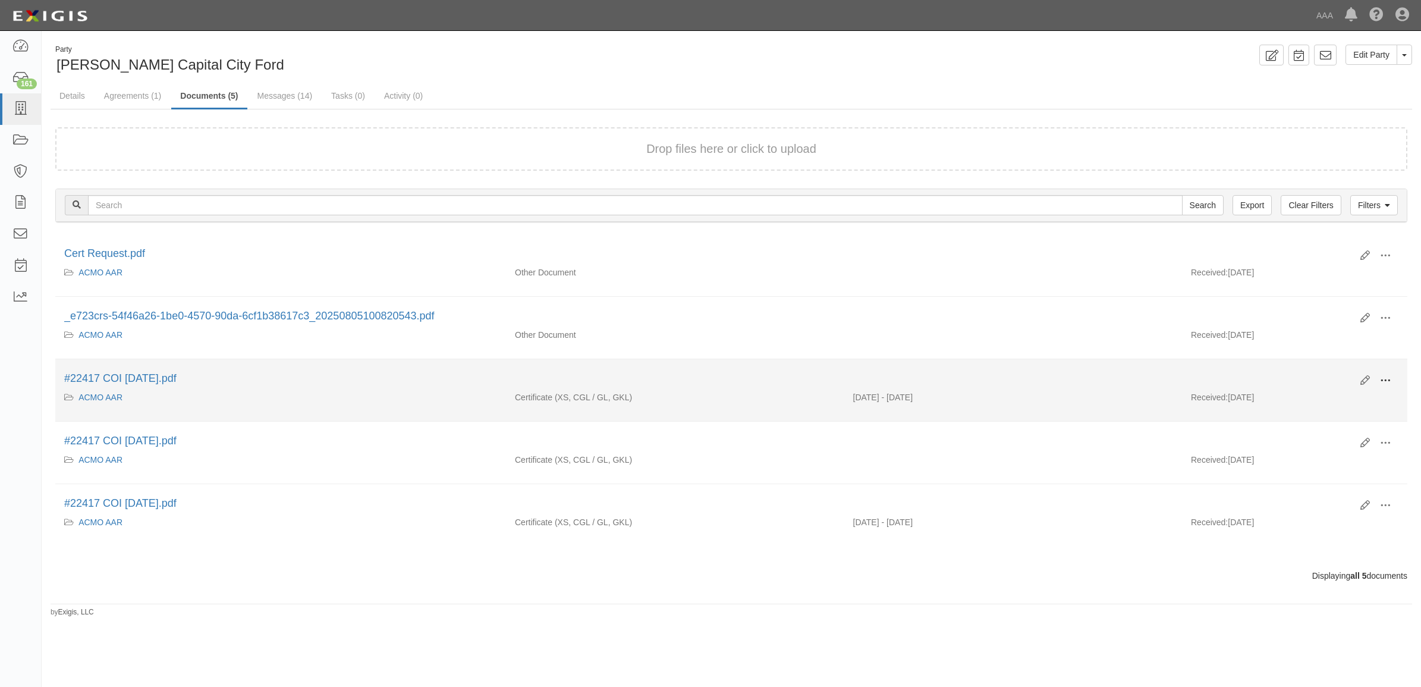
click at [1384, 375] on span at bounding box center [1385, 380] width 11 height 11
click at [1368, 389] on link "View" at bounding box center [1327, 397] width 94 height 21
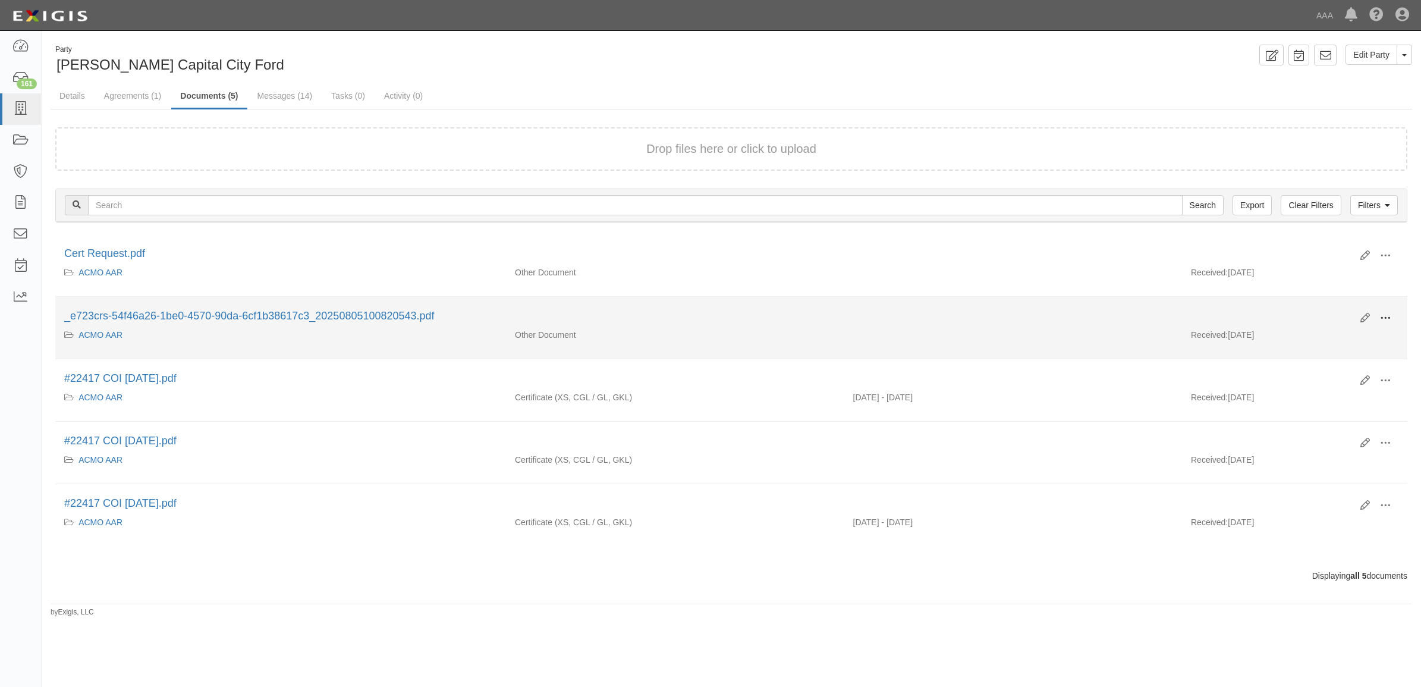
click at [1377, 319] on button at bounding box center [1385, 319] width 26 height 20
click at [1336, 339] on link "View" at bounding box center [1327, 335] width 94 height 21
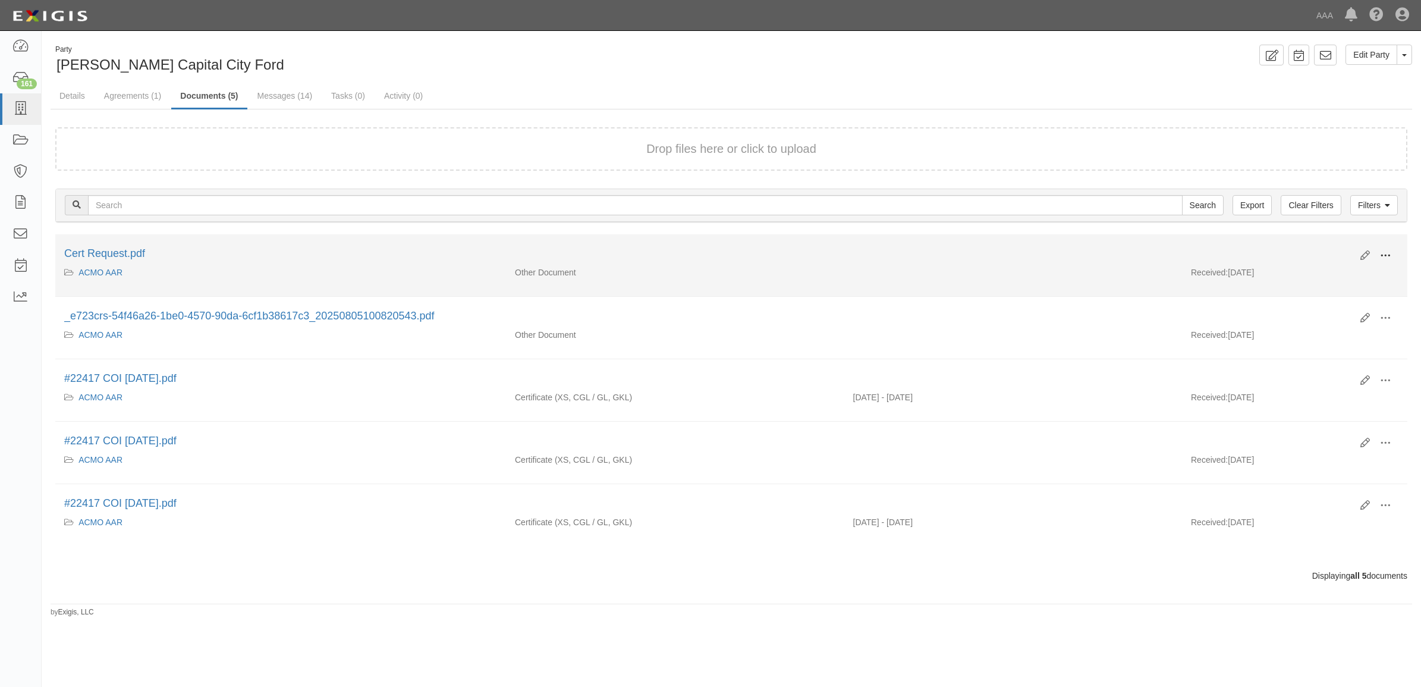
click at [1379, 246] on button at bounding box center [1385, 256] width 26 height 20
click at [1329, 275] on link "View" at bounding box center [1327, 272] width 94 height 21
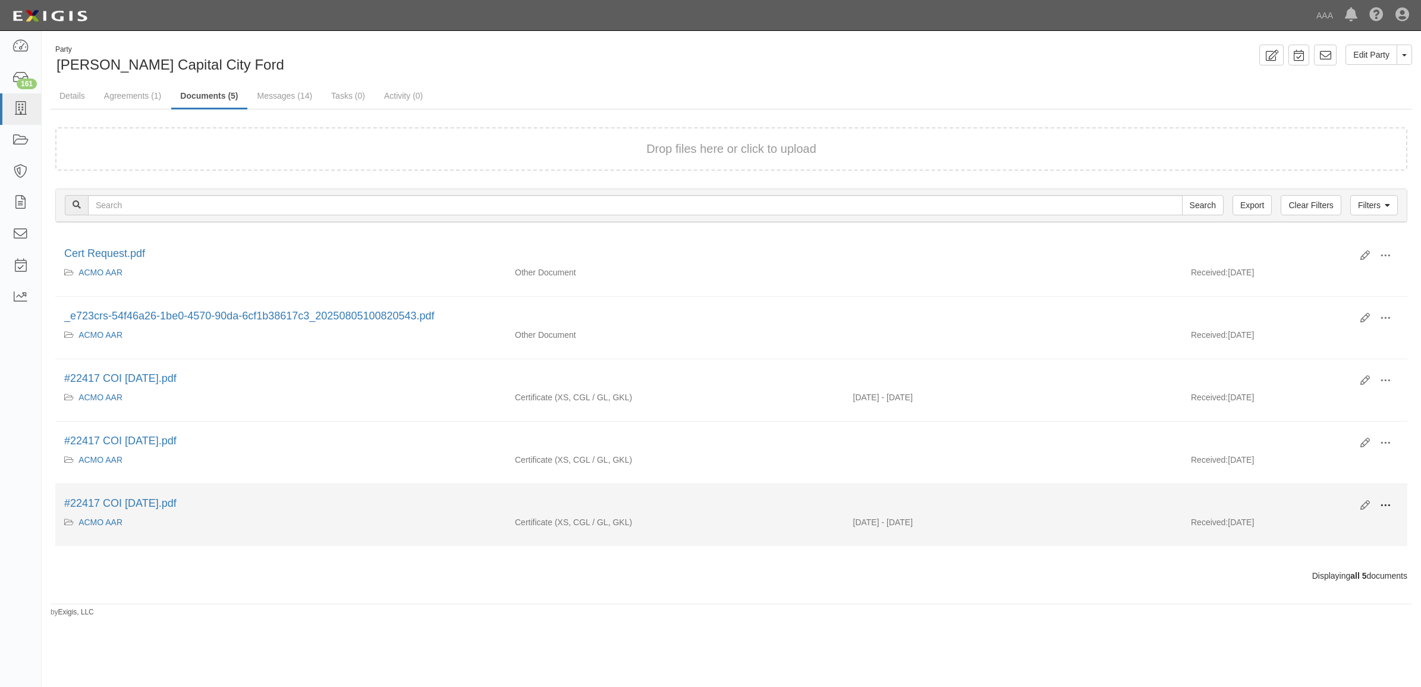
click at [1382, 503] on span at bounding box center [1385, 505] width 11 height 11
click at [1349, 518] on link "View" at bounding box center [1327, 522] width 94 height 21
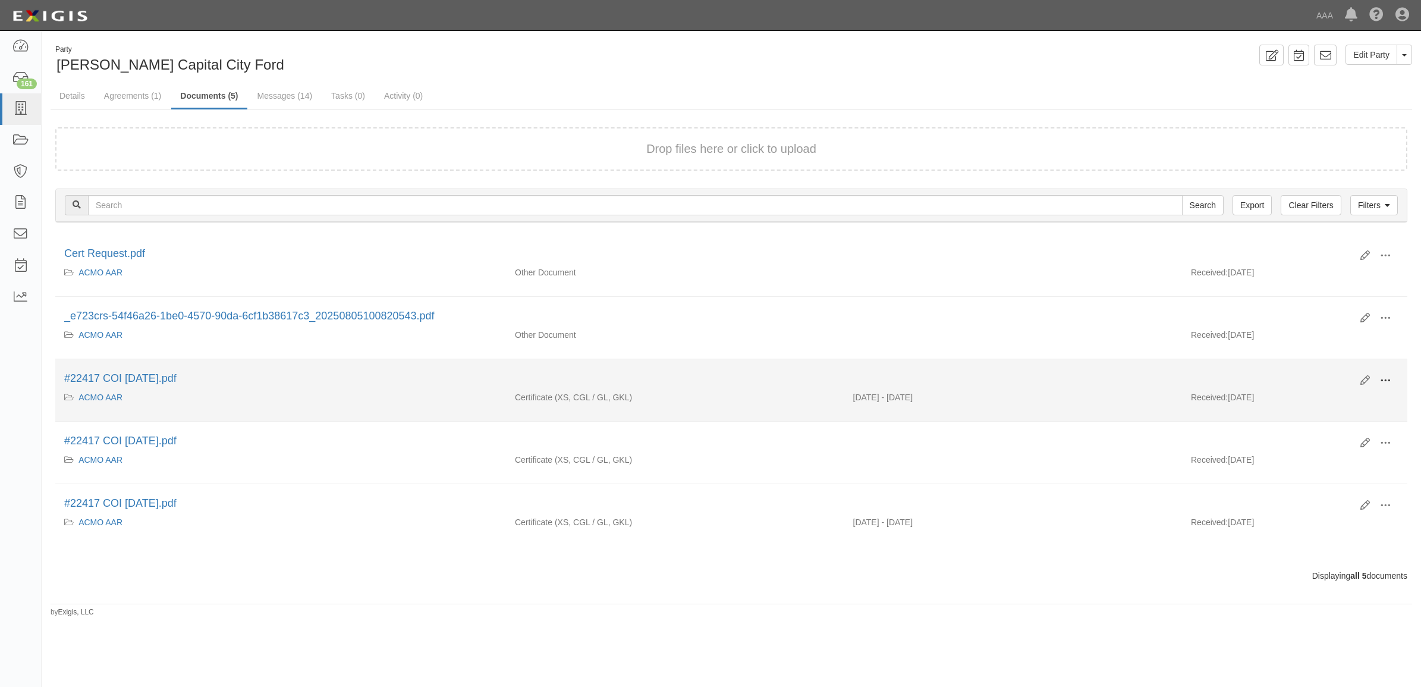
click at [1376, 384] on button at bounding box center [1385, 381] width 26 height 20
click at [1352, 402] on link "View" at bounding box center [1327, 397] width 94 height 21
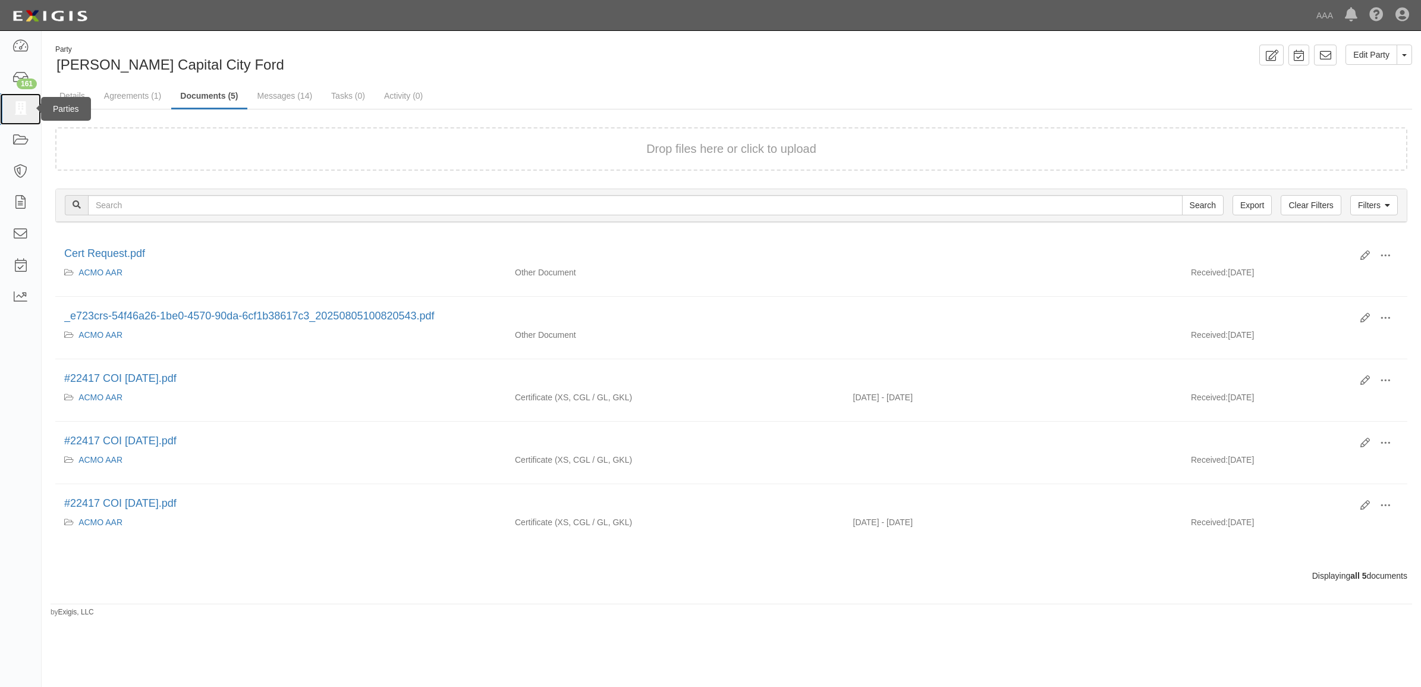
click at [14, 102] on icon at bounding box center [20, 109] width 17 height 14
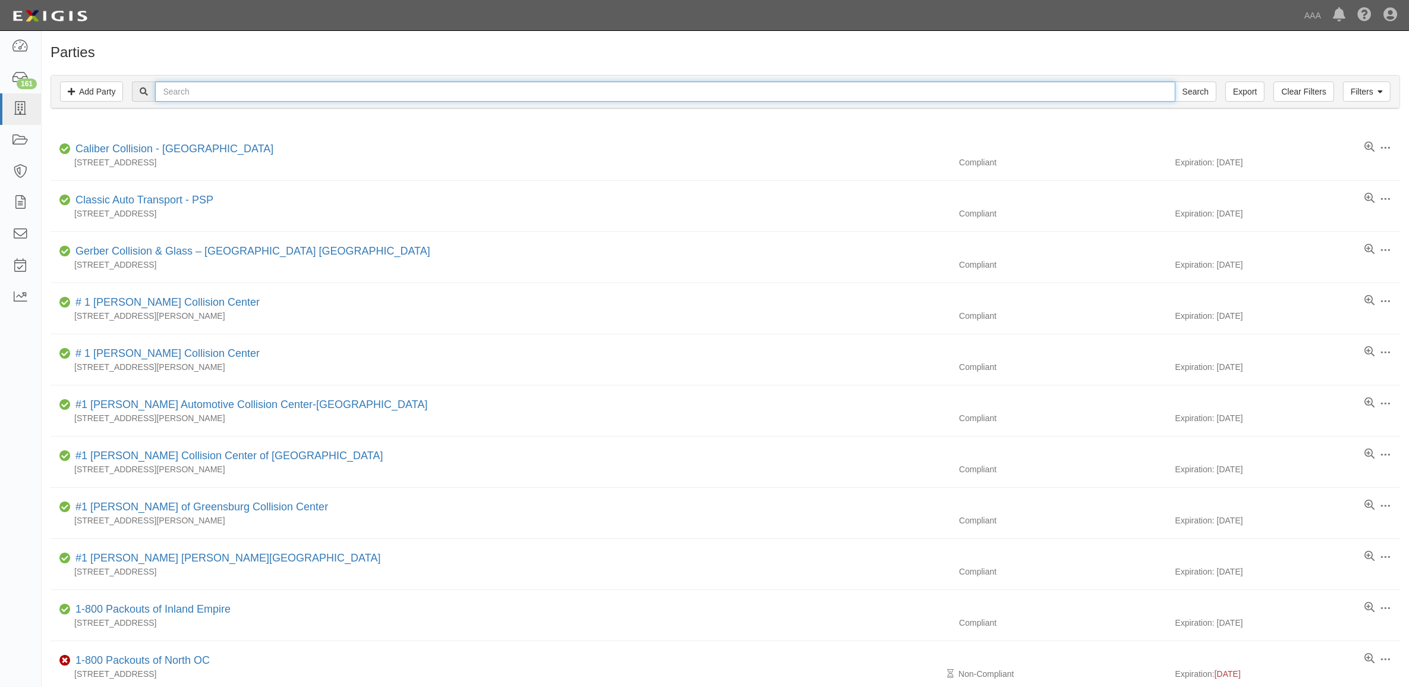
click at [329, 90] on input "text" at bounding box center [665, 91] width 1020 height 20
type input "[PERSON_NAME]"
click at [1175, 81] on input "Search" at bounding box center [1196, 91] width 42 height 20
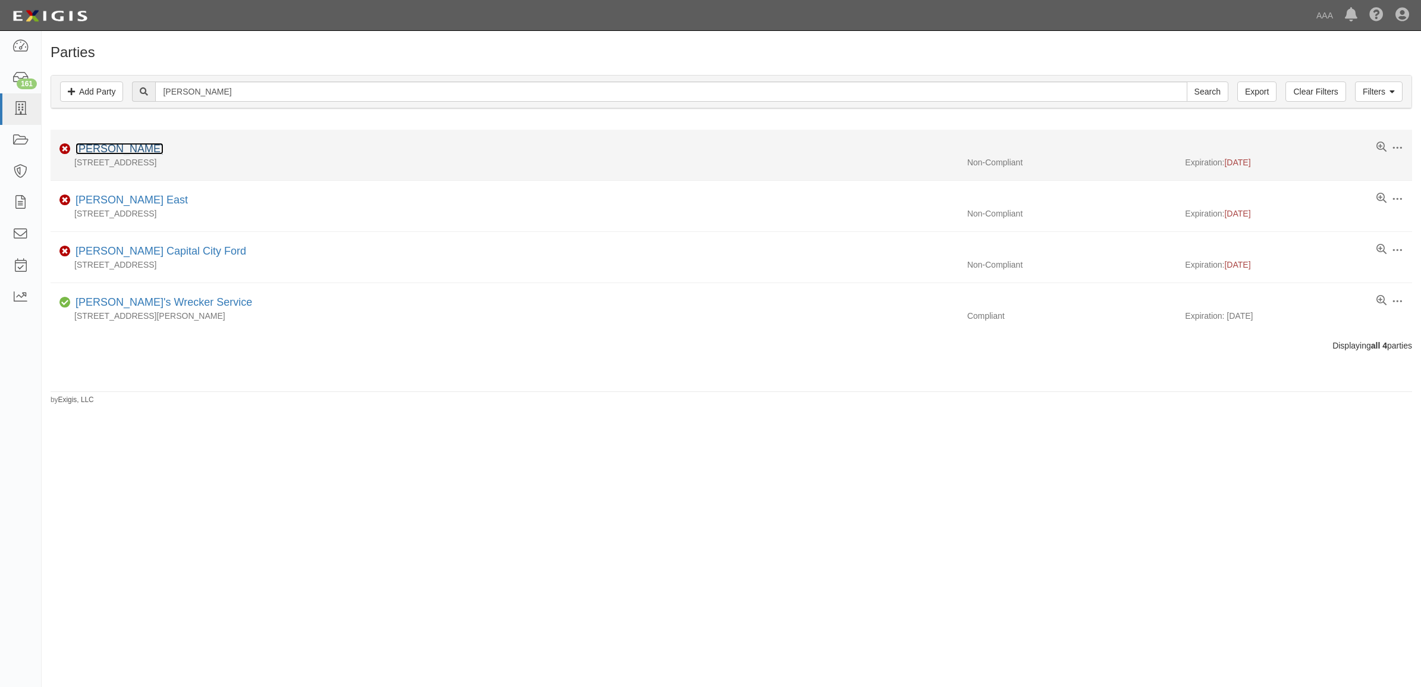
click at [114, 152] on link "[PERSON_NAME]" at bounding box center [119, 149] width 88 height 12
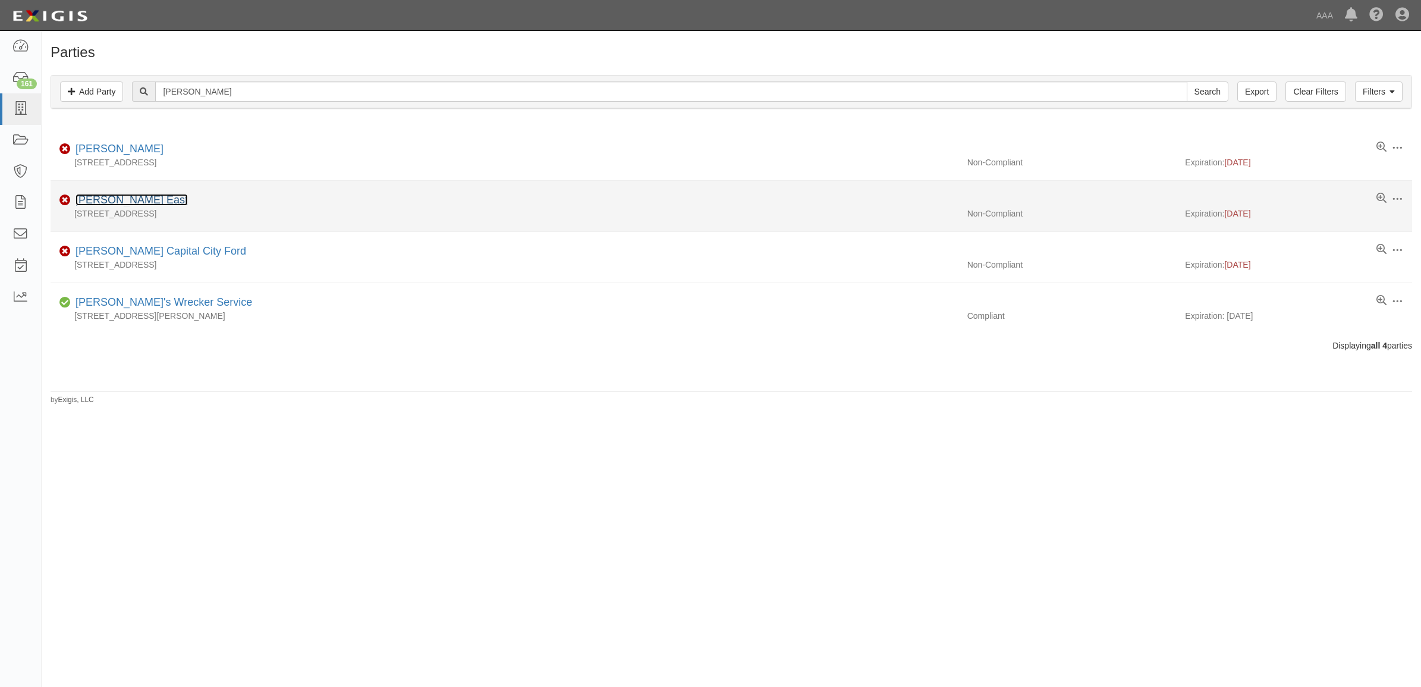
click at [132, 198] on link "Joe Machens East" at bounding box center [131, 200] width 112 height 12
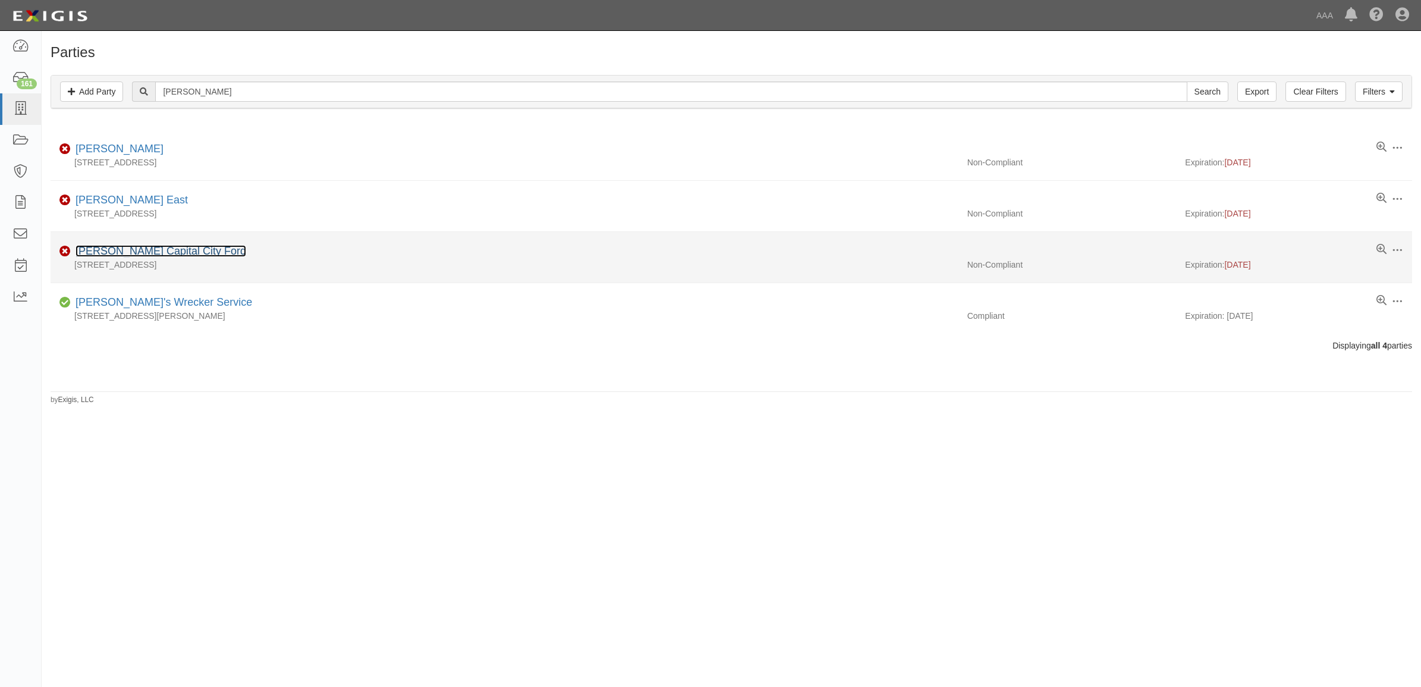
click at [206, 253] on link "Joe Machens Capital City Ford" at bounding box center [160, 251] width 171 height 12
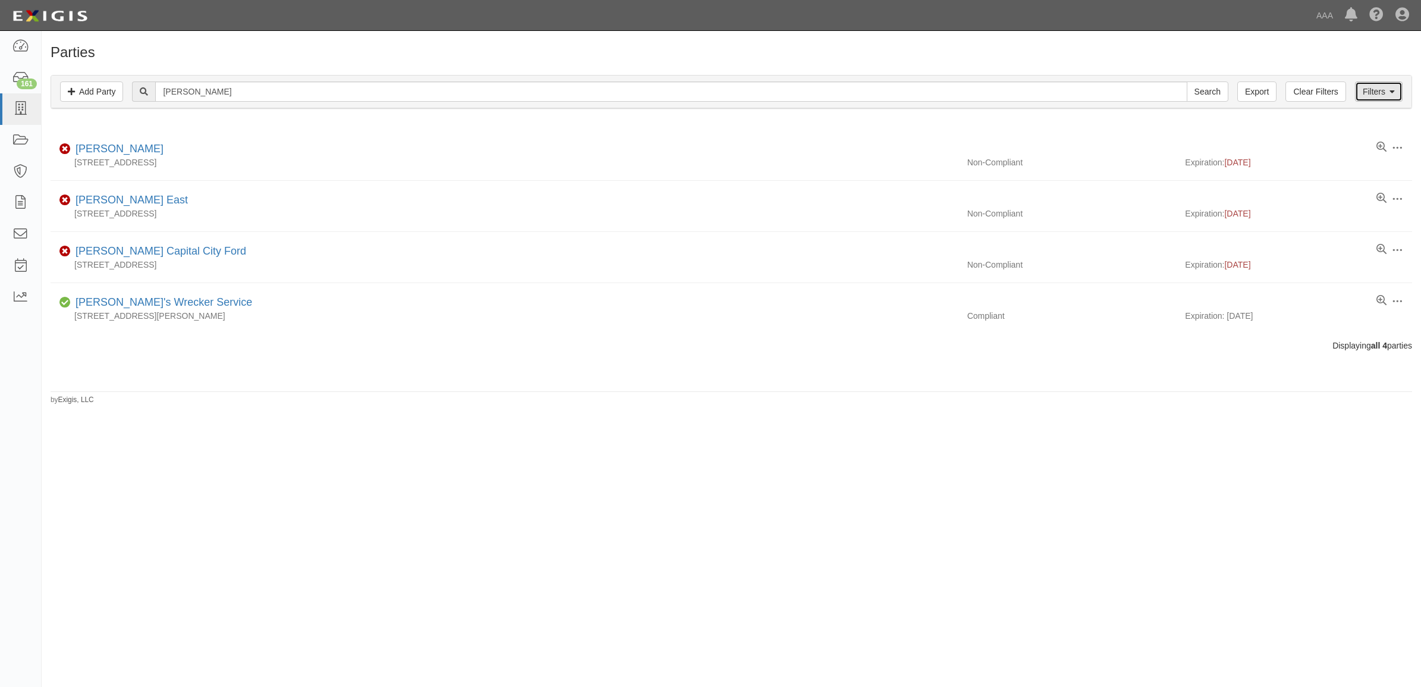
click at [1369, 84] on link "Filters" at bounding box center [1379, 91] width 48 height 20
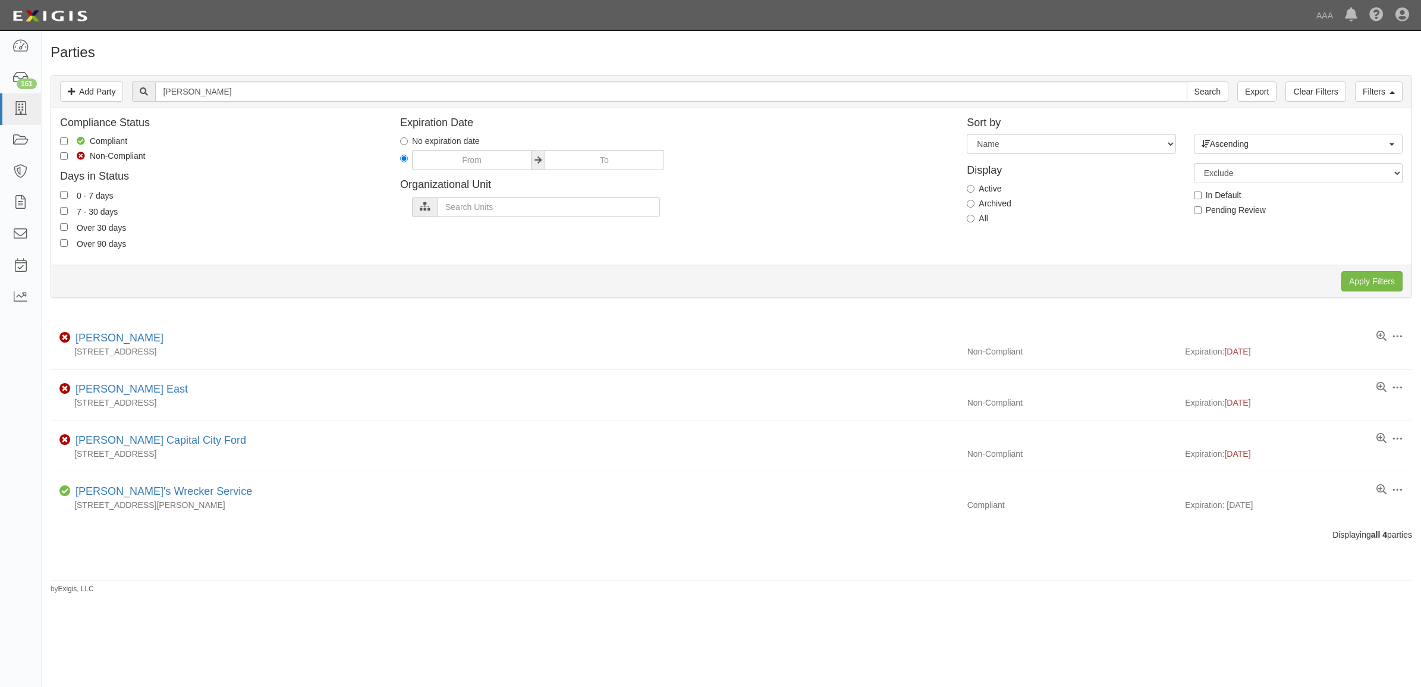
click at [984, 221] on label "All" at bounding box center [977, 218] width 21 height 12
click at [974, 221] on input "All" at bounding box center [971, 219] width 8 height 8
radio input "true"
click at [1387, 275] on input "Apply Filters" at bounding box center [1371, 281] width 61 height 20
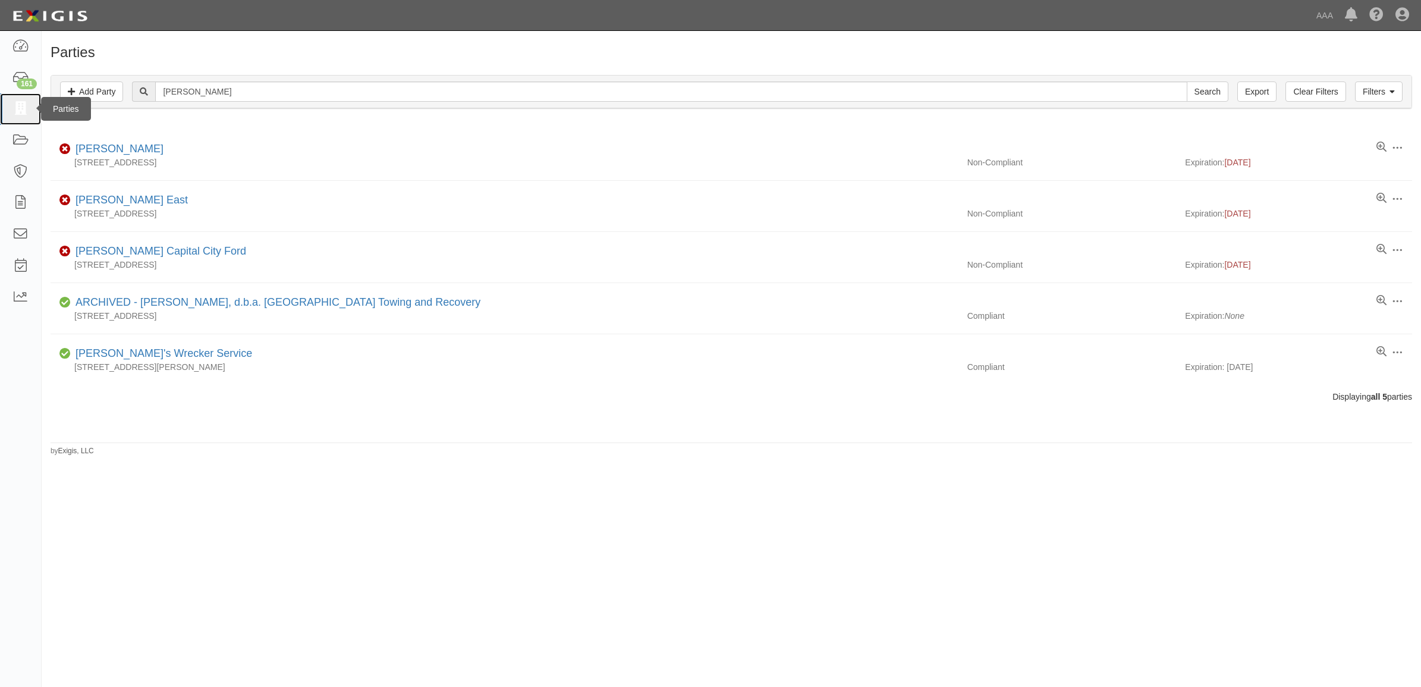
click at [24, 112] on icon at bounding box center [20, 109] width 17 height 14
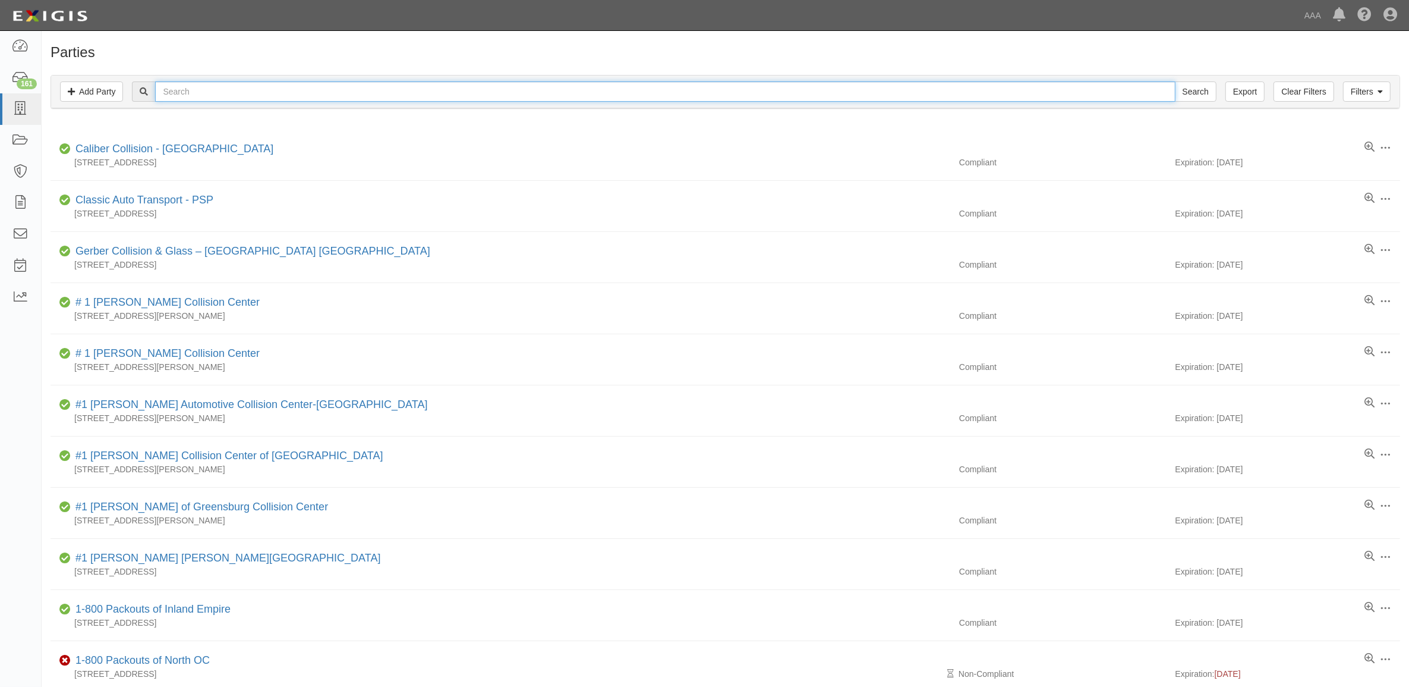
click at [232, 90] on input "text" at bounding box center [665, 91] width 1020 height 20
type input "21739"
click at [1175, 81] on input "Search" at bounding box center [1196, 91] width 42 height 20
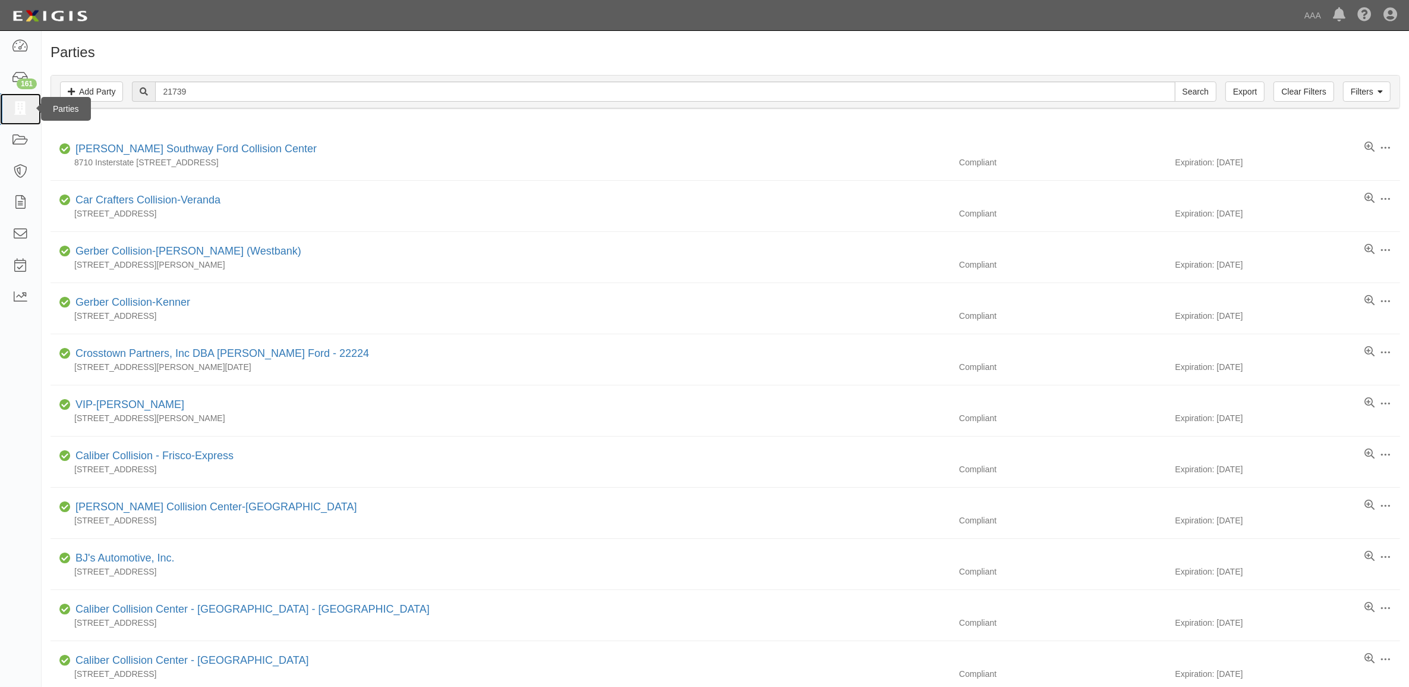
click at [18, 108] on icon at bounding box center [20, 109] width 17 height 14
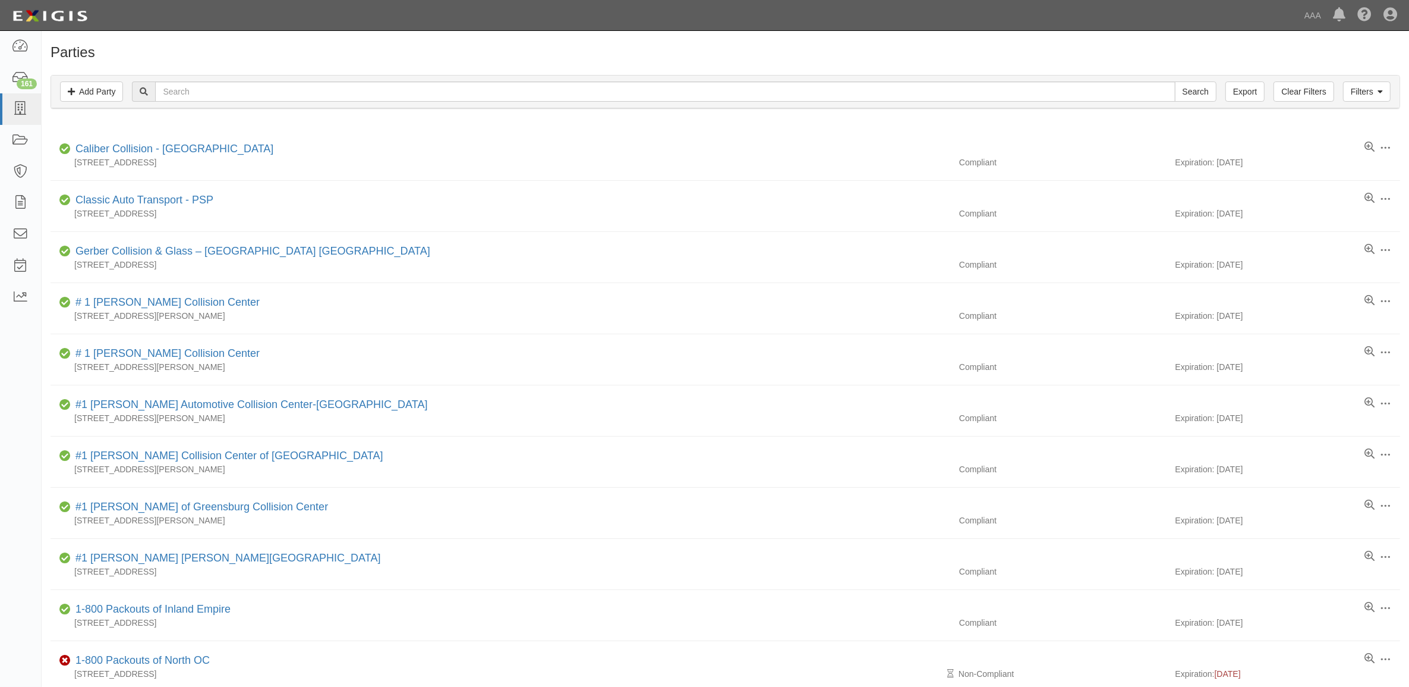
drag, startPoint x: 242, startPoint y: 105, endPoint x: 244, endPoint y: 93, distance: 11.5
click at [244, 102] on div "Filters Add Party Clear Filters Export Search Filters" at bounding box center [725, 91] width 1349 height 33
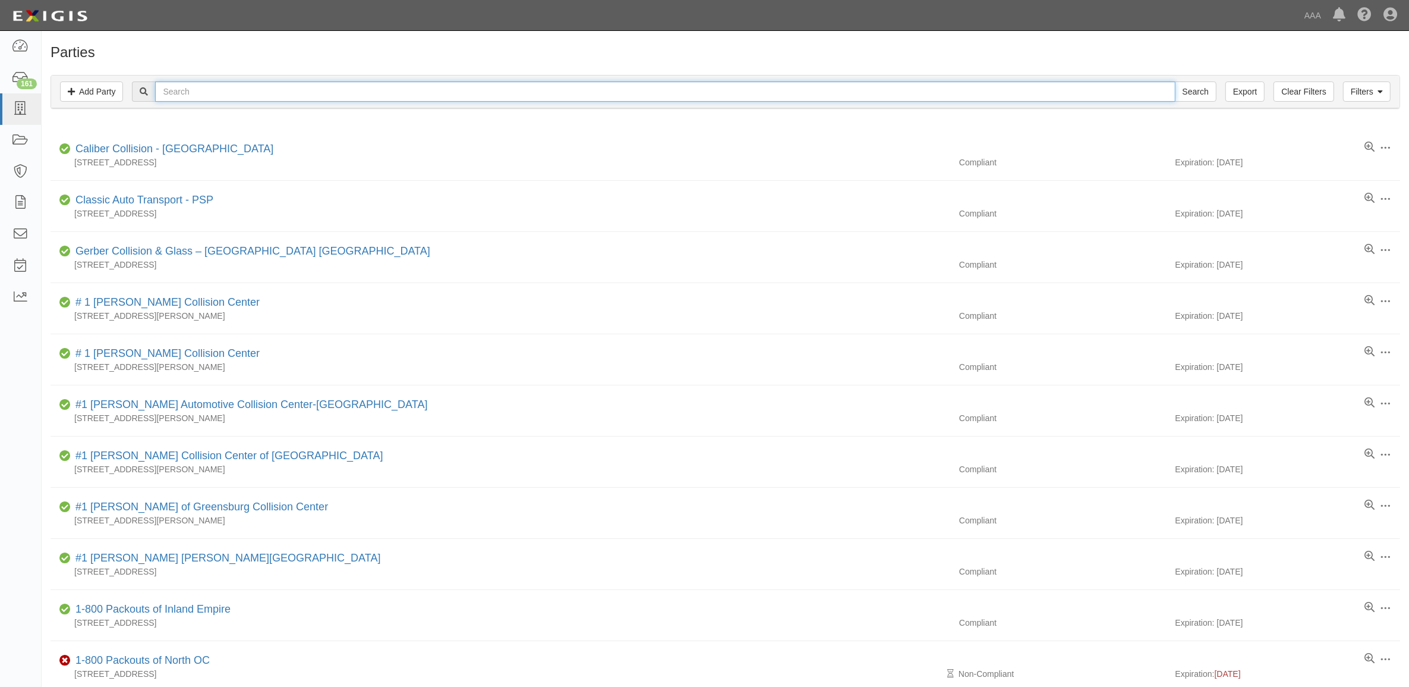
click at [251, 83] on input "text" at bounding box center [665, 91] width 1020 height 20
paste input "366654"
type input "366654"
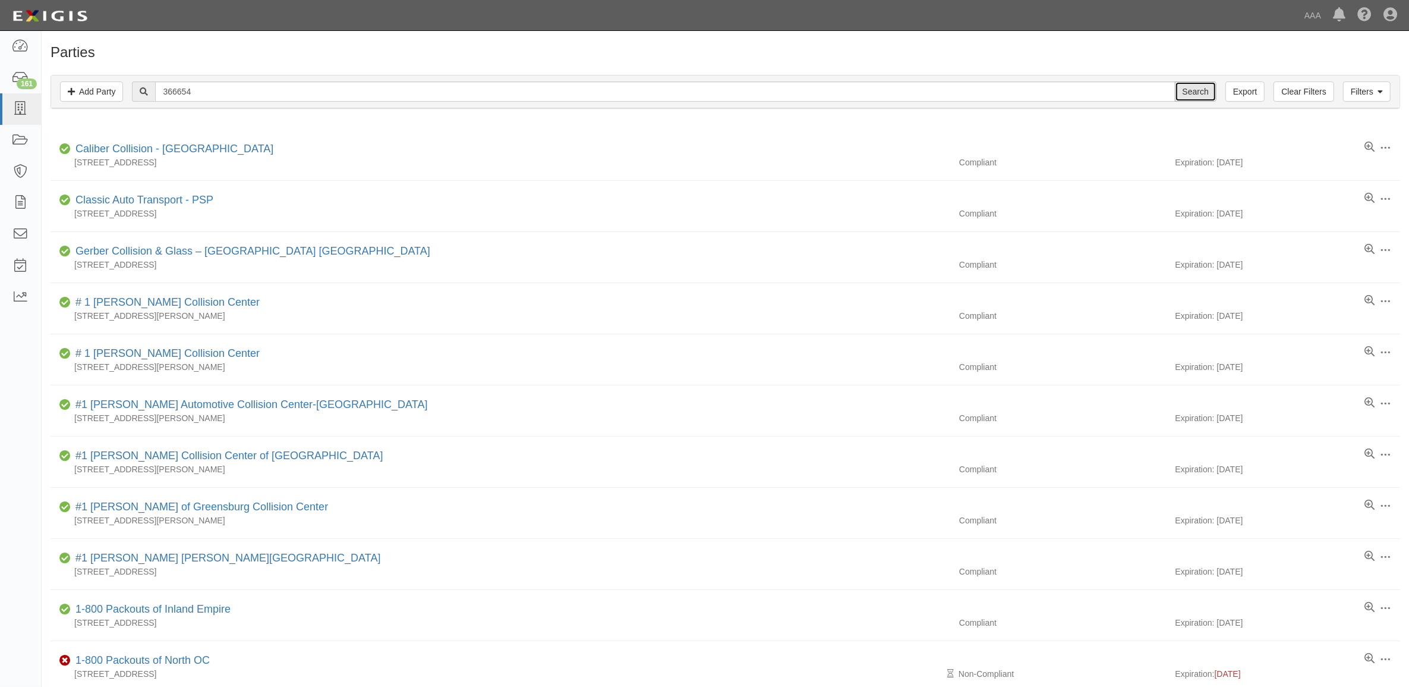
click at [1197, 90] on input "Search" at bounding box center [1196, 91] width 42 height 20
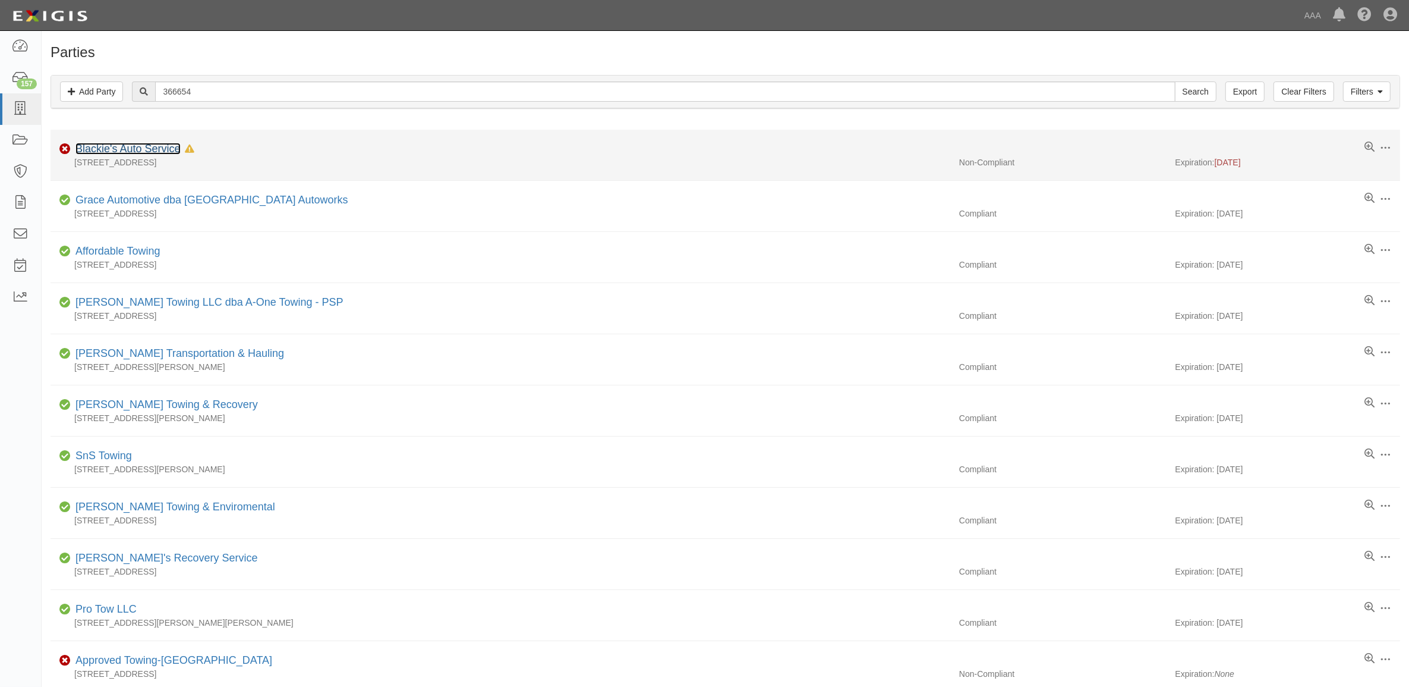
drag, startPoint x: 0, startPoint y: 0, endPoint x: 133, endPoint y: 153, distance: 202.3
click at [133, 153] on link "Blackie's Auto Service" at bounding box center [127, 149] width 105 height 12
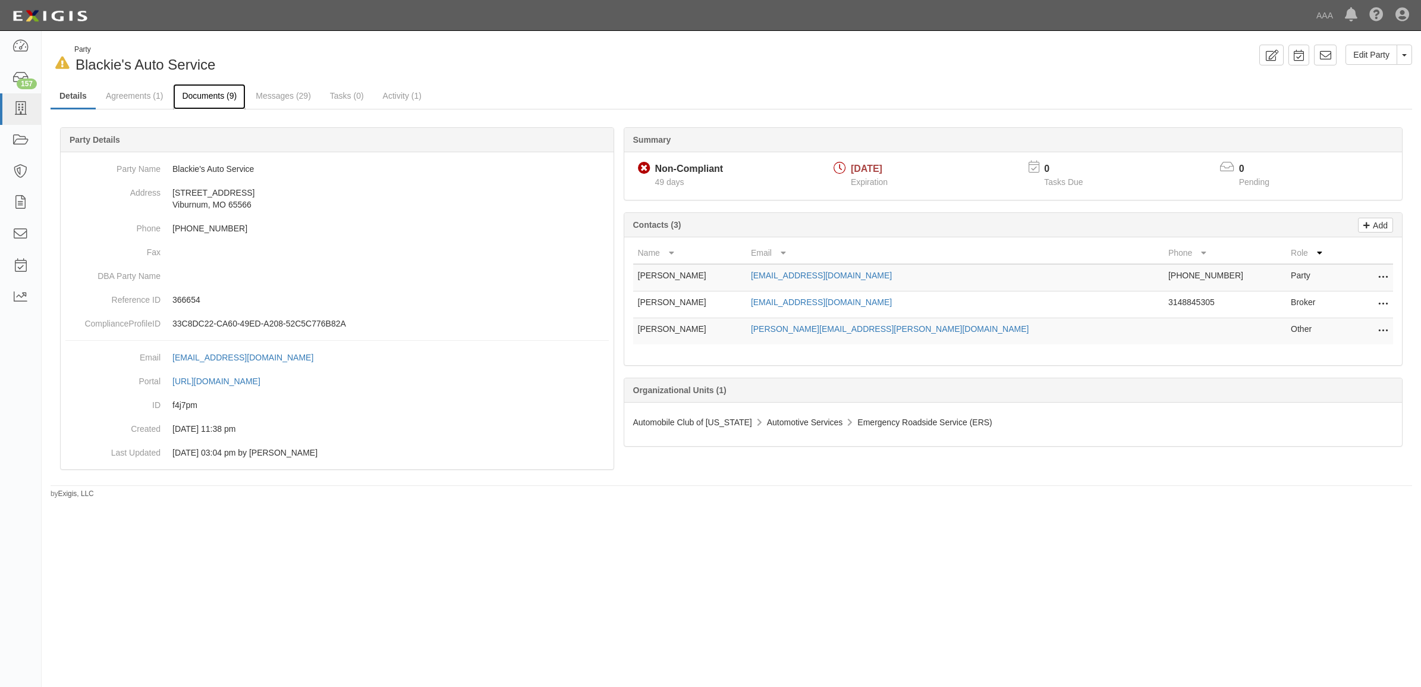
click at [209, 93] on link "Documents (9)" at bounding box center [209, 97] width 73 height 26
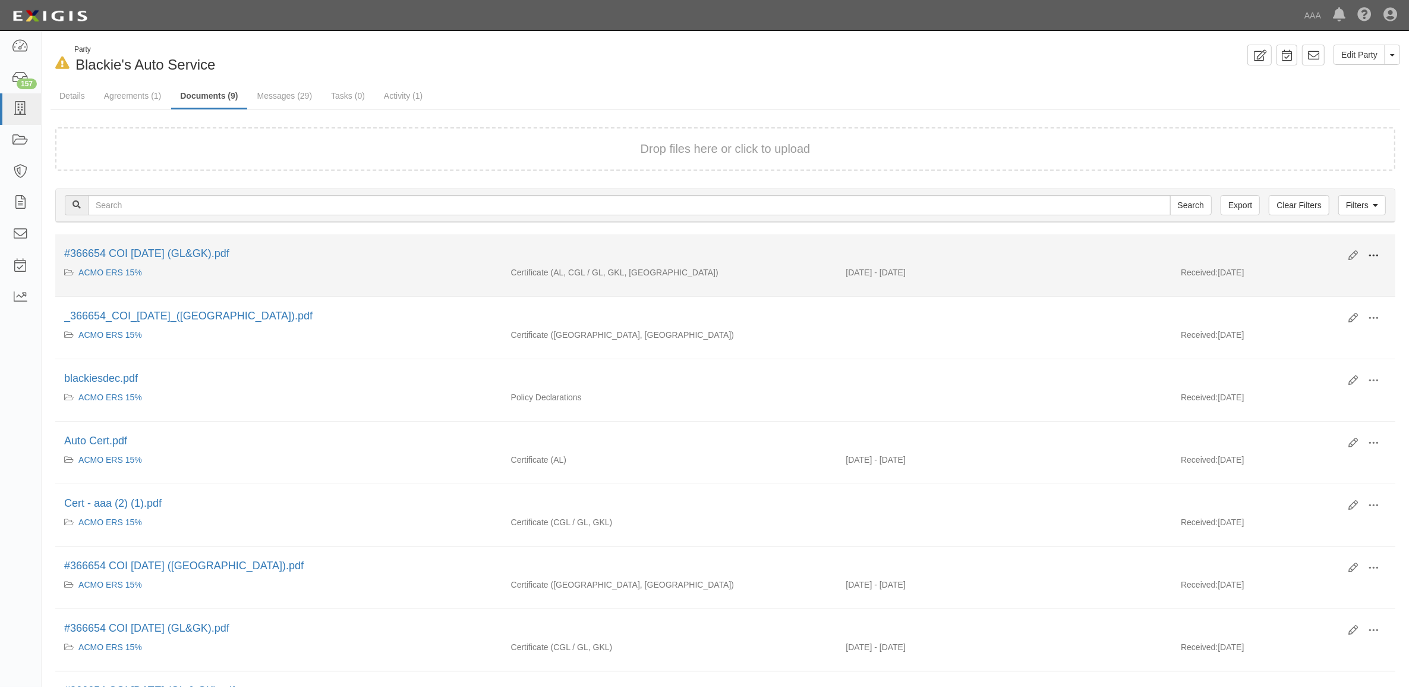
click at [1376, 251] on span at bounding box center [1373, 255] width 11 height 11
click at [1354, 271] on link "View" at bounding box center [1316, 272] width 94 height 21
